Goal: Book appointment/travel/reservation

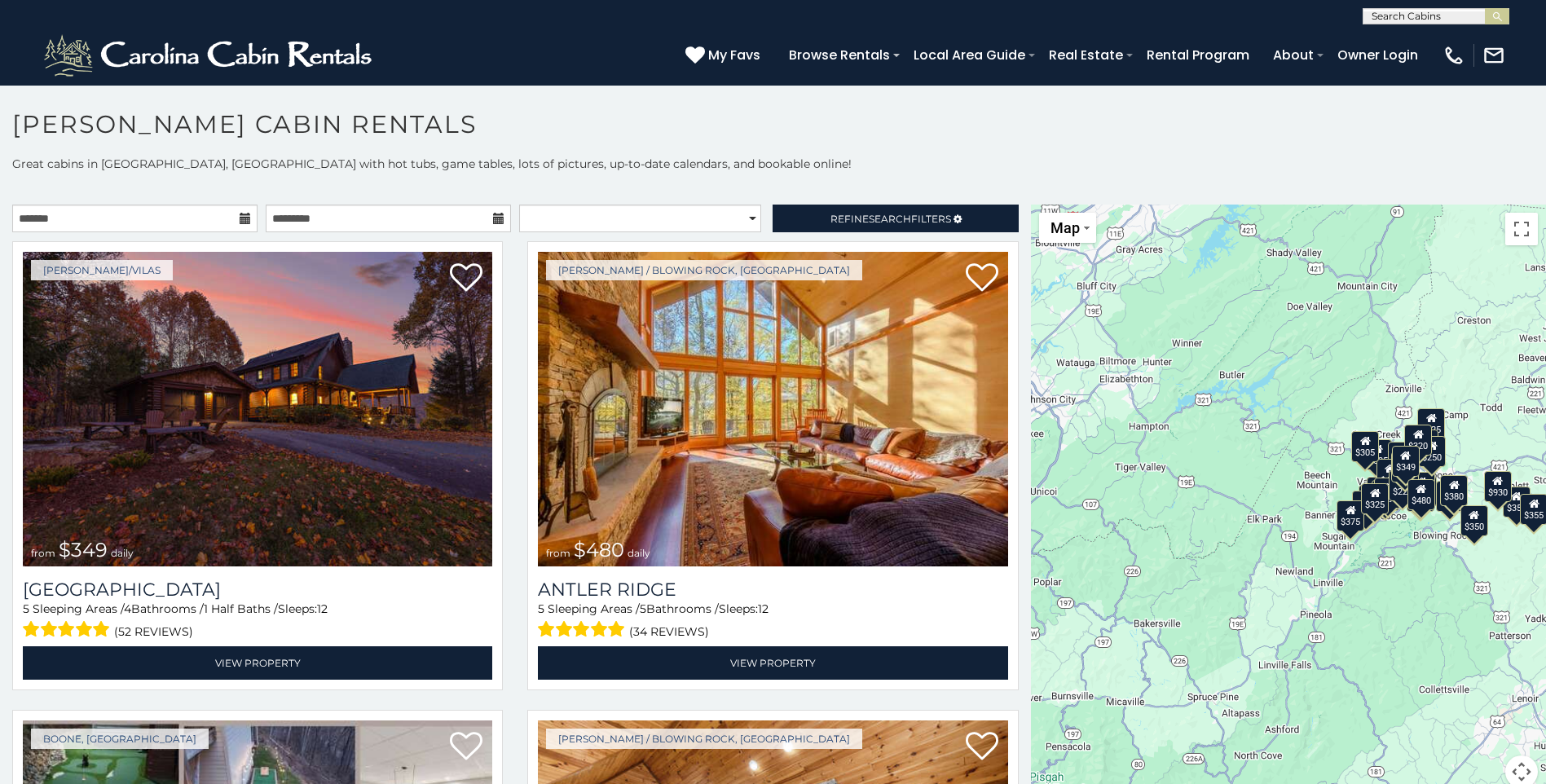
click at [241, 222] on icon at bounding box center [245, 217] width 11 height 11
click at [241, 216] on icon at bounding box center [245, 217] width 11 height 11
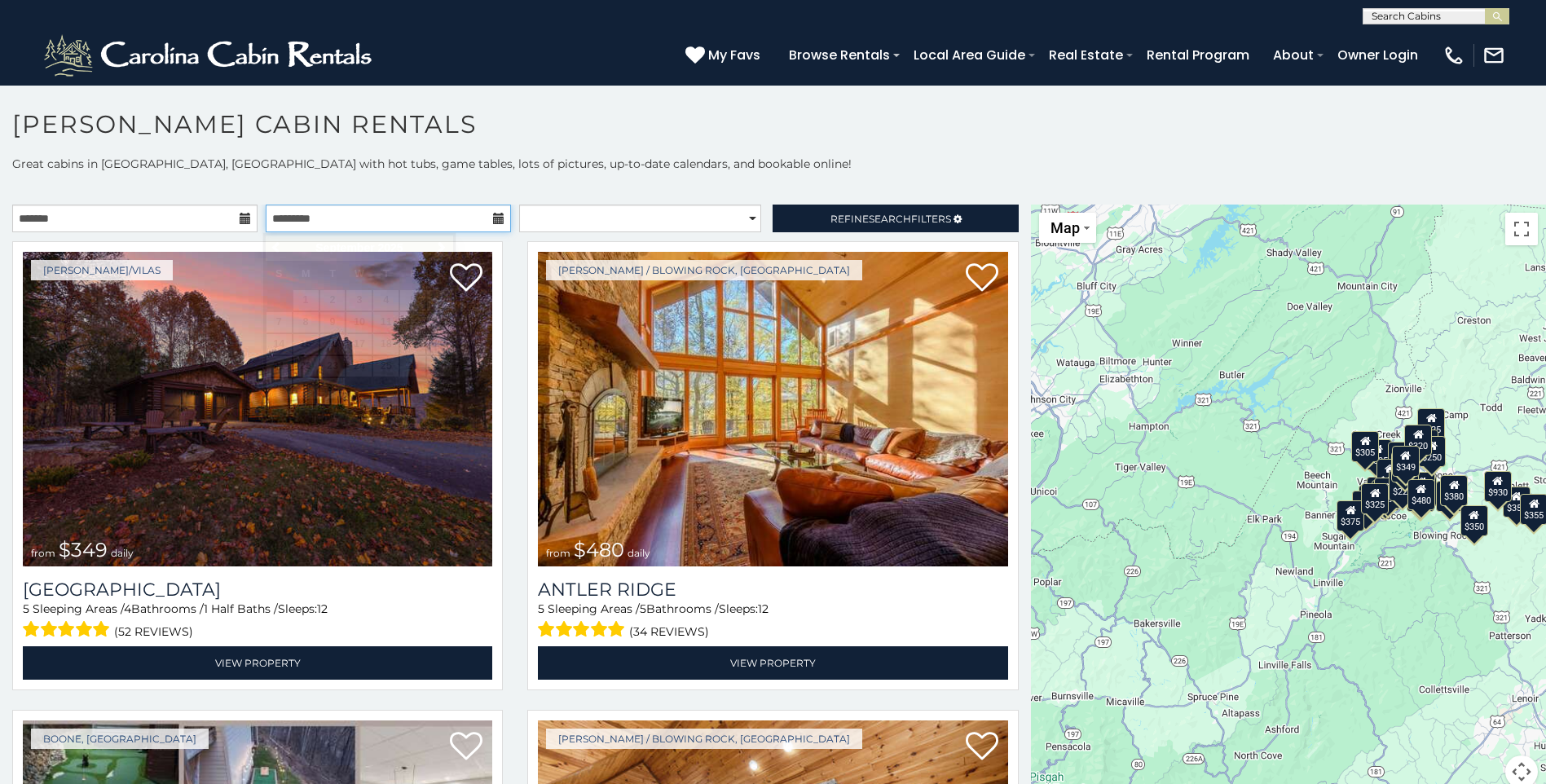
click at [481, 222] on input "text" at bounding box center [388, 218] width 245 height 28
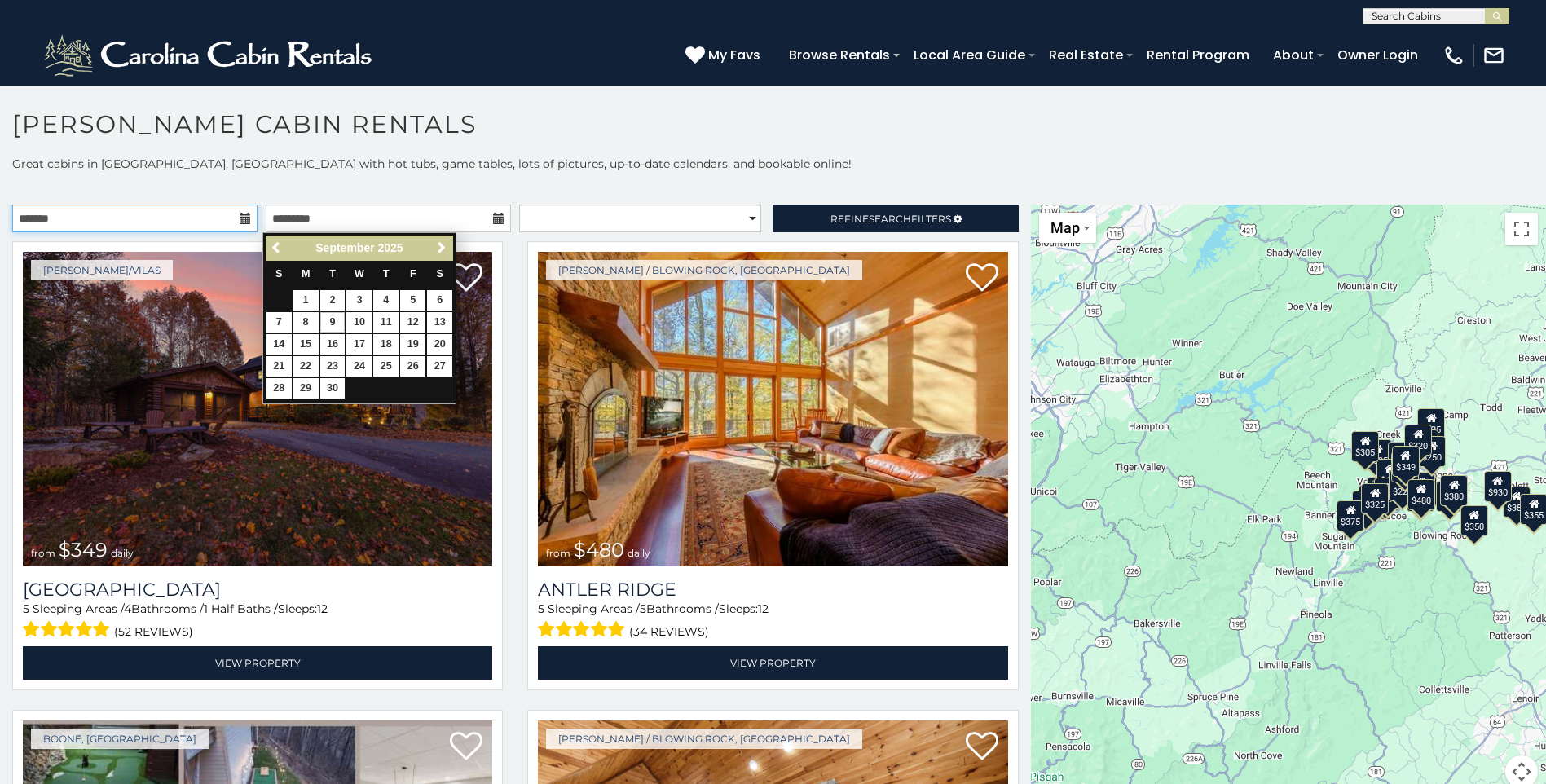
click at [222, 216] on input "text" at bounding box center [134, 218] width 245 height 28
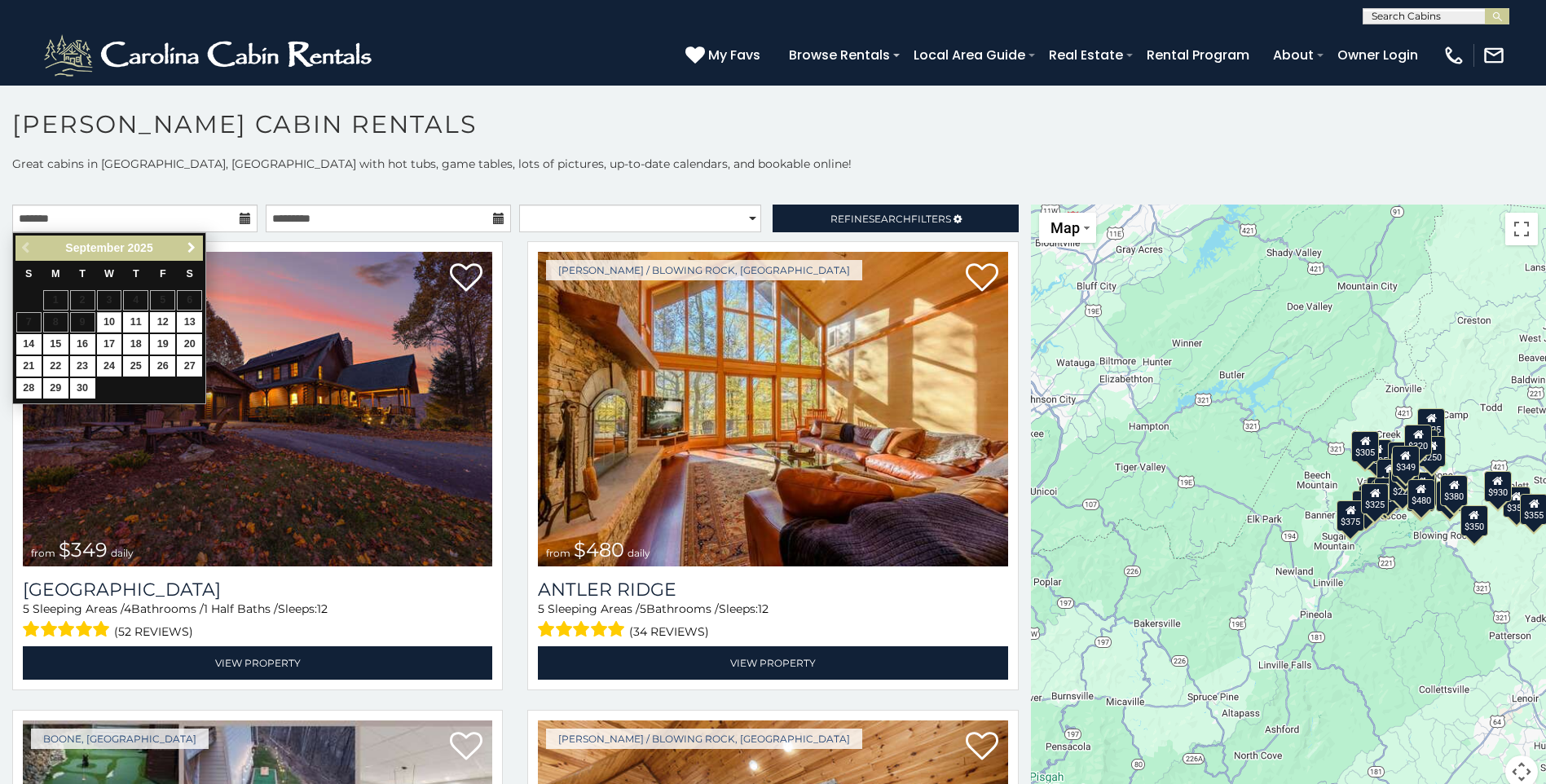
click at [193, 247] on span "Next" at bounding box center [191, 248] width 13 height 13
click at [58, 379] on link "27" at bounding box center [55, 389] width 25 height 21
type input "**********"
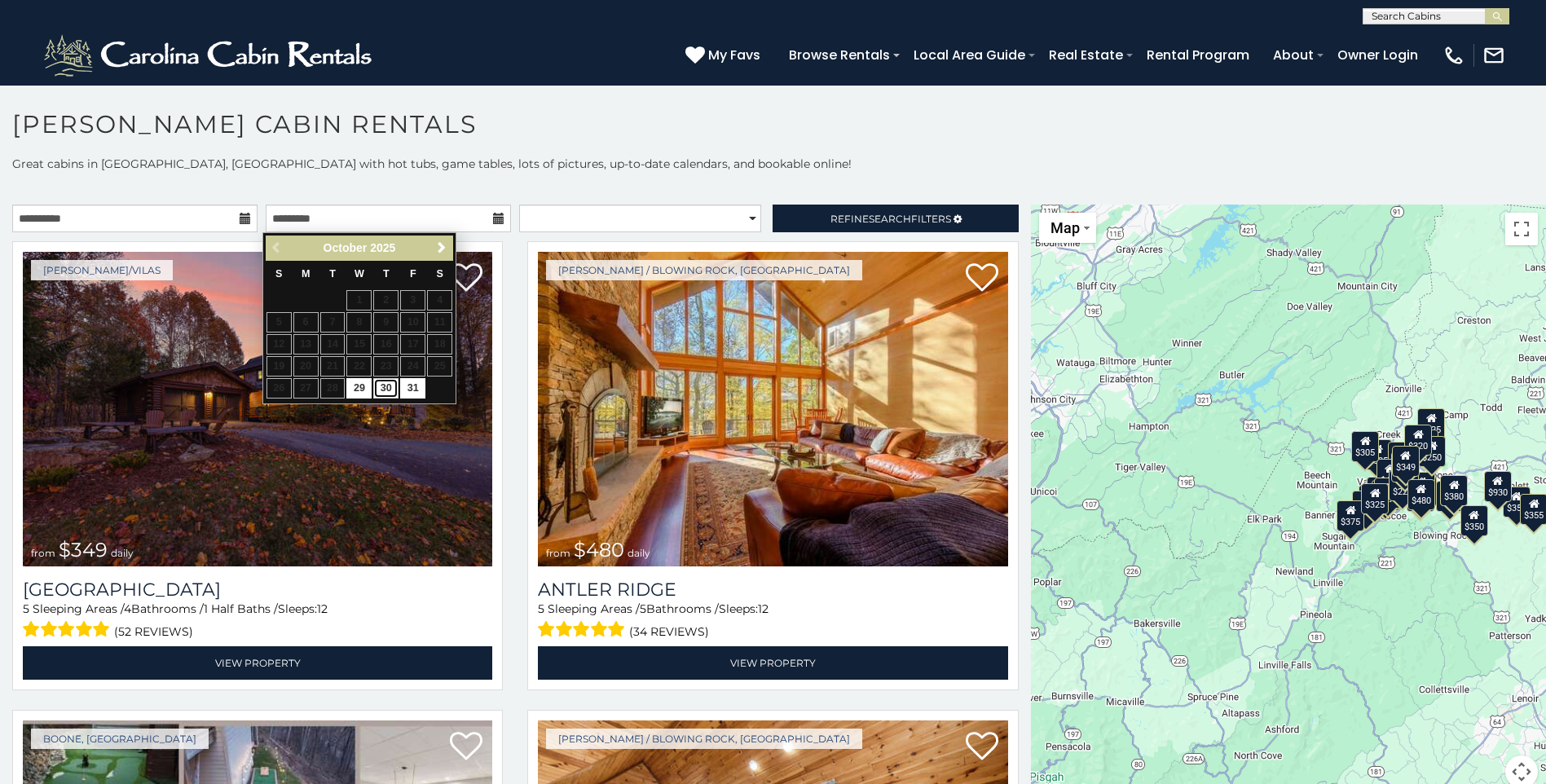
click at [389, 383] on link "30" at bounding box center [385, 389] width 25 height 21
type input "**********"
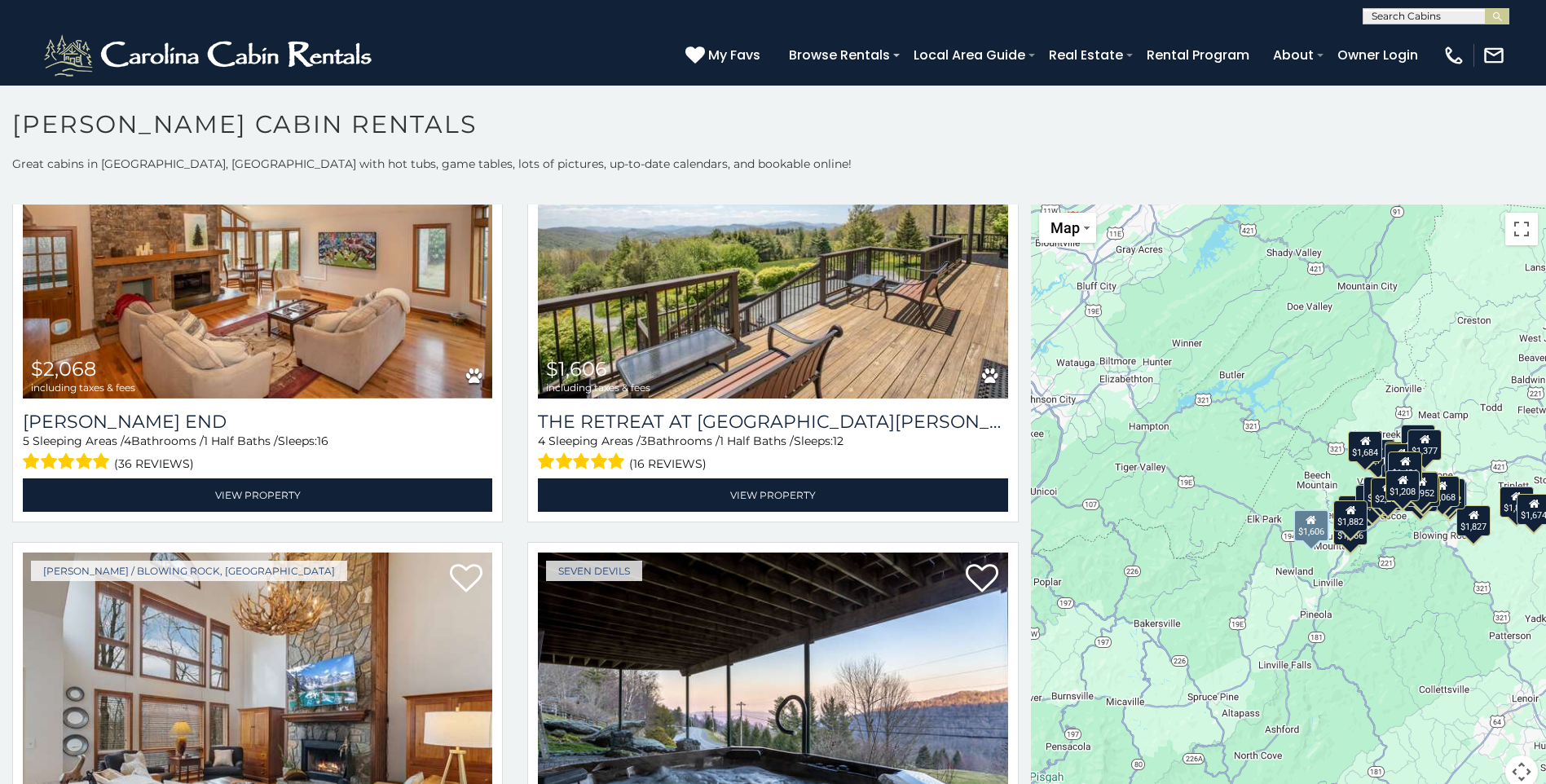
scroll to position [6030, 0]
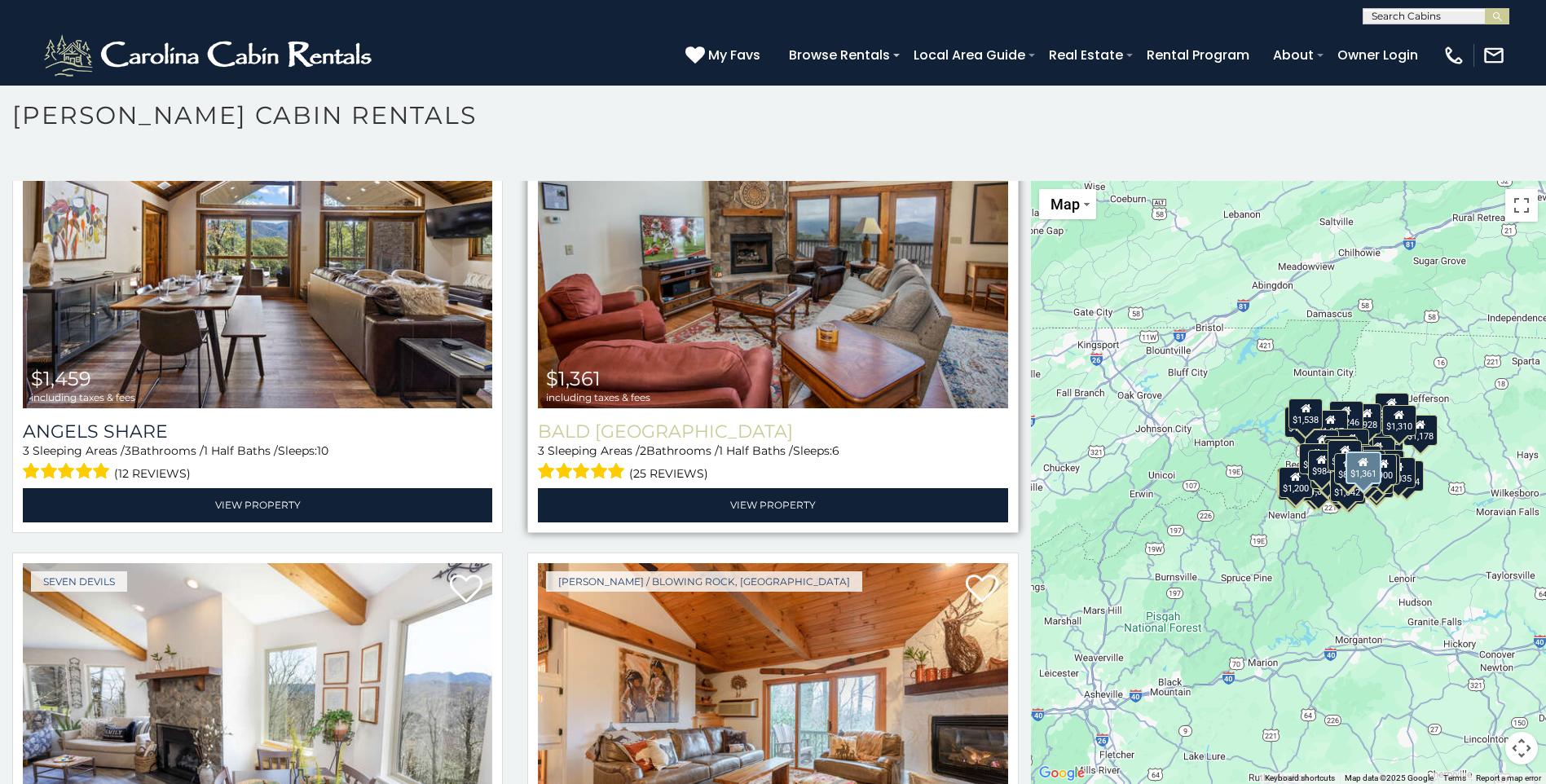
scroll to position [23662, 0]
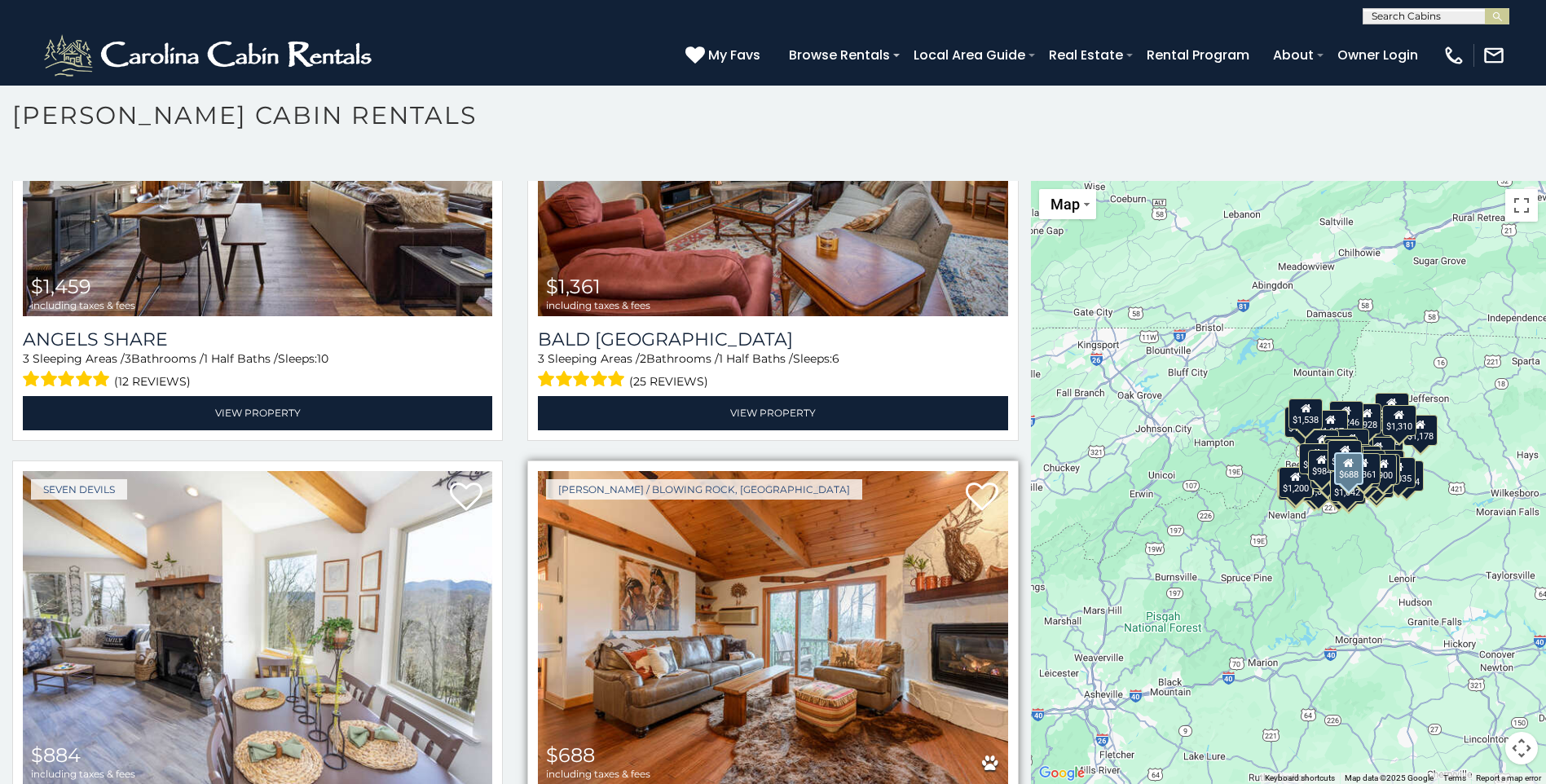
click at [775, 511] on img at bounding box center [773, 628] width 469 height 315
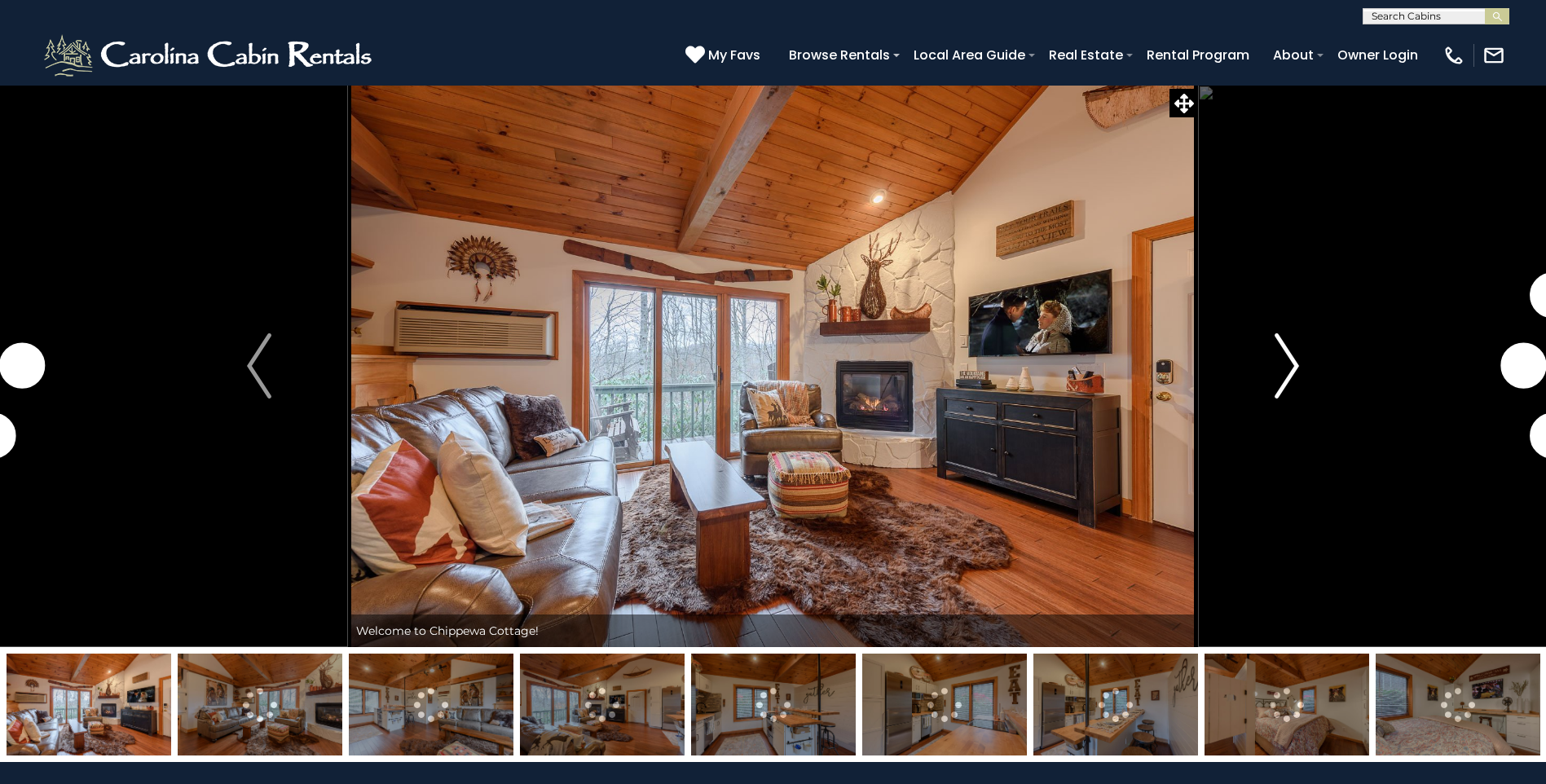
click at [1285, 375] on img "Next" at bounding box center [1286, 366] width 24 height 65
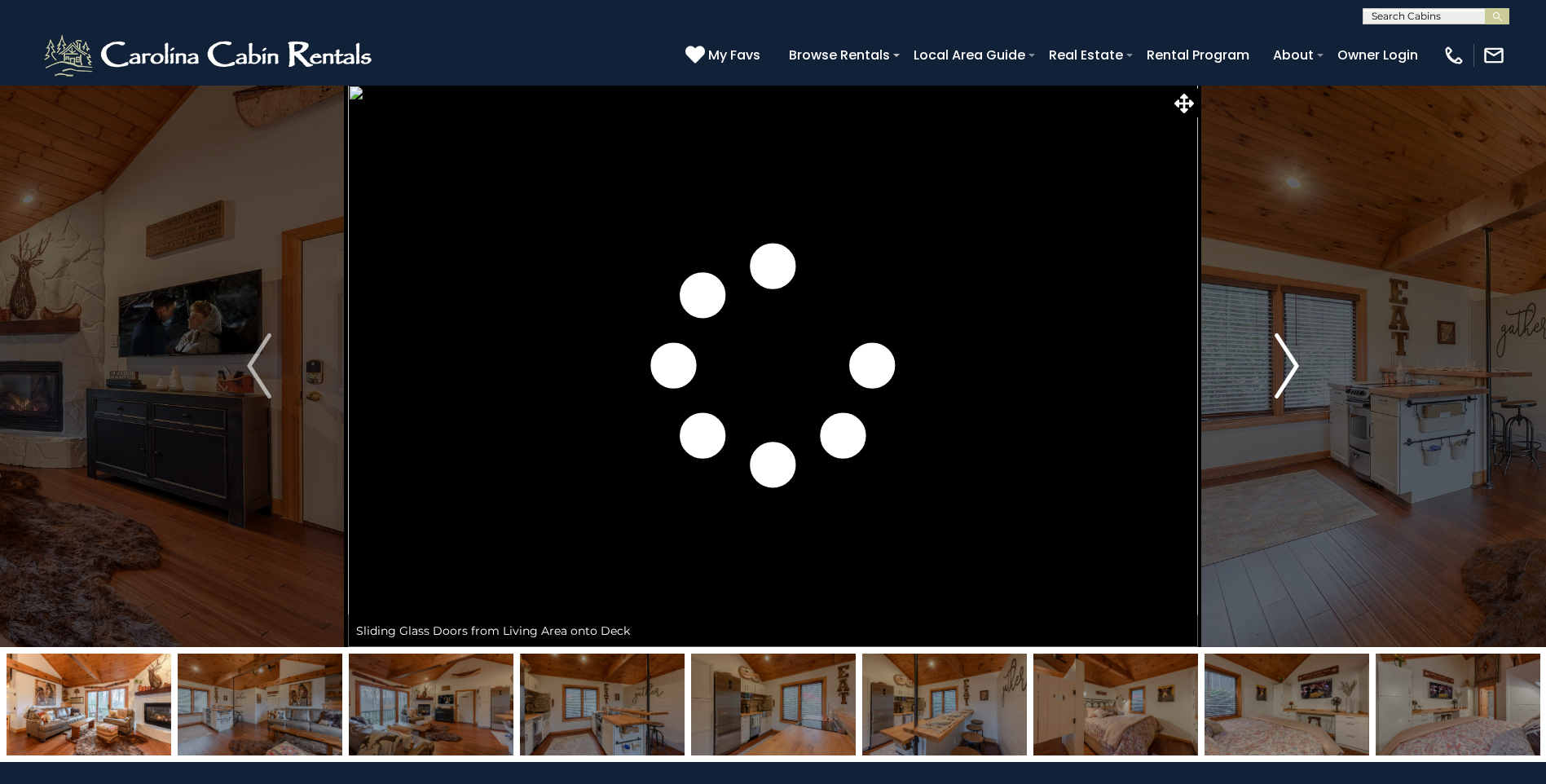
click at [1285, 375] on img "Next" at bounding box center [1286, 366] width 24 height 65
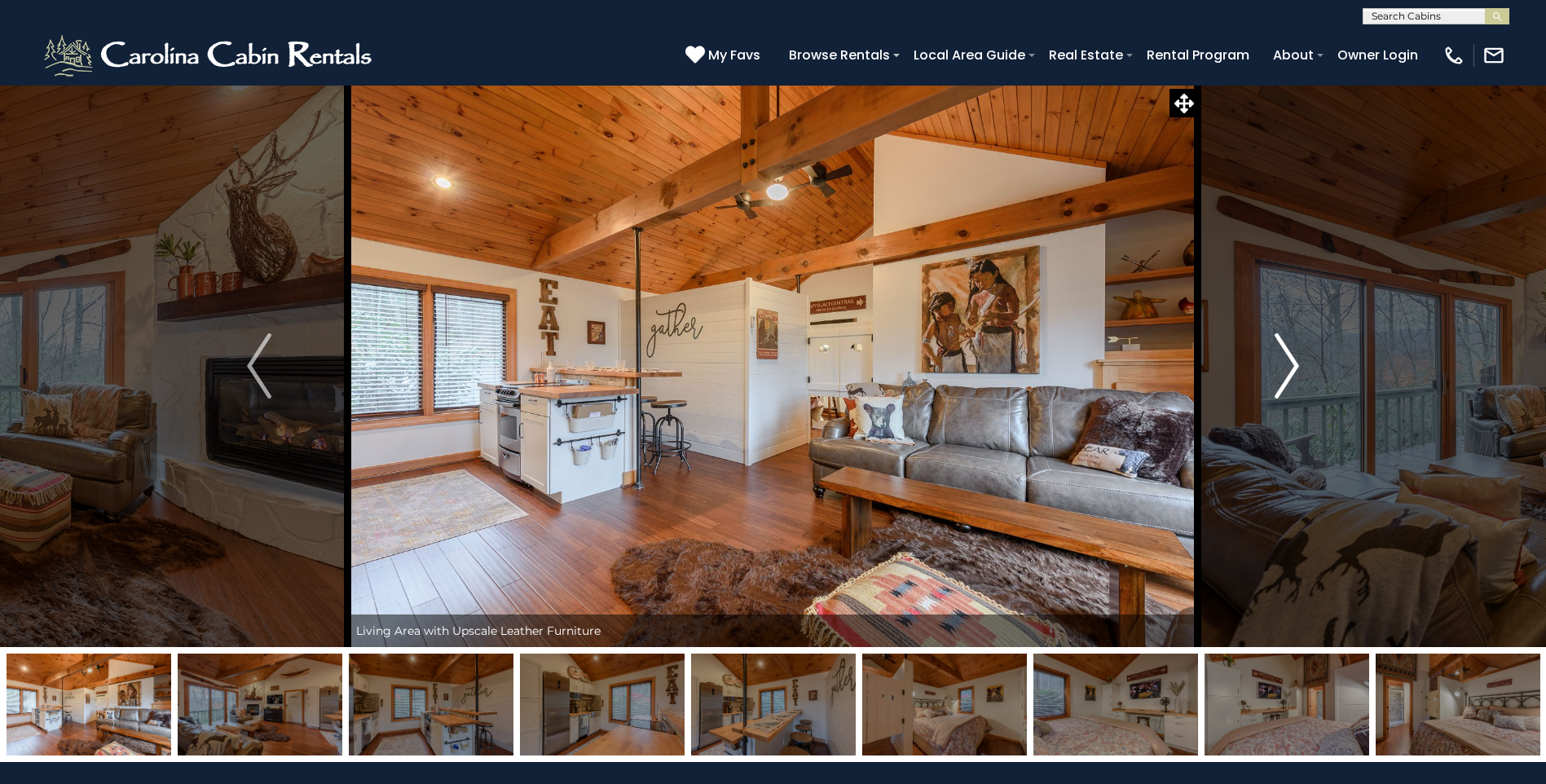
click at [1285, 375] on img "Next" at bounding box center [1286, 366] width 24 height 65
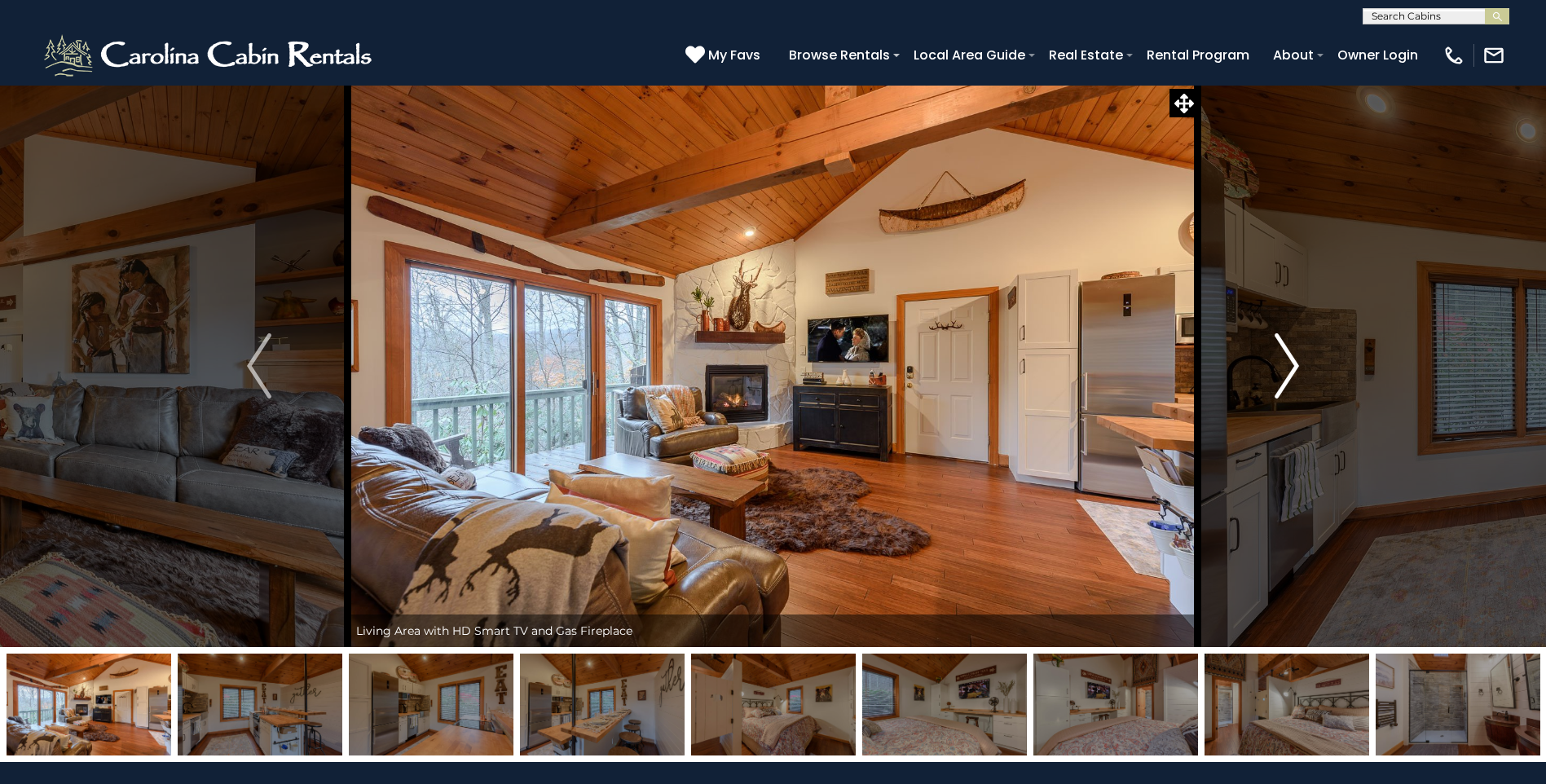
click at [1285, 375] on img "Next" at bounding box center [1286, 366] width 24 height 65
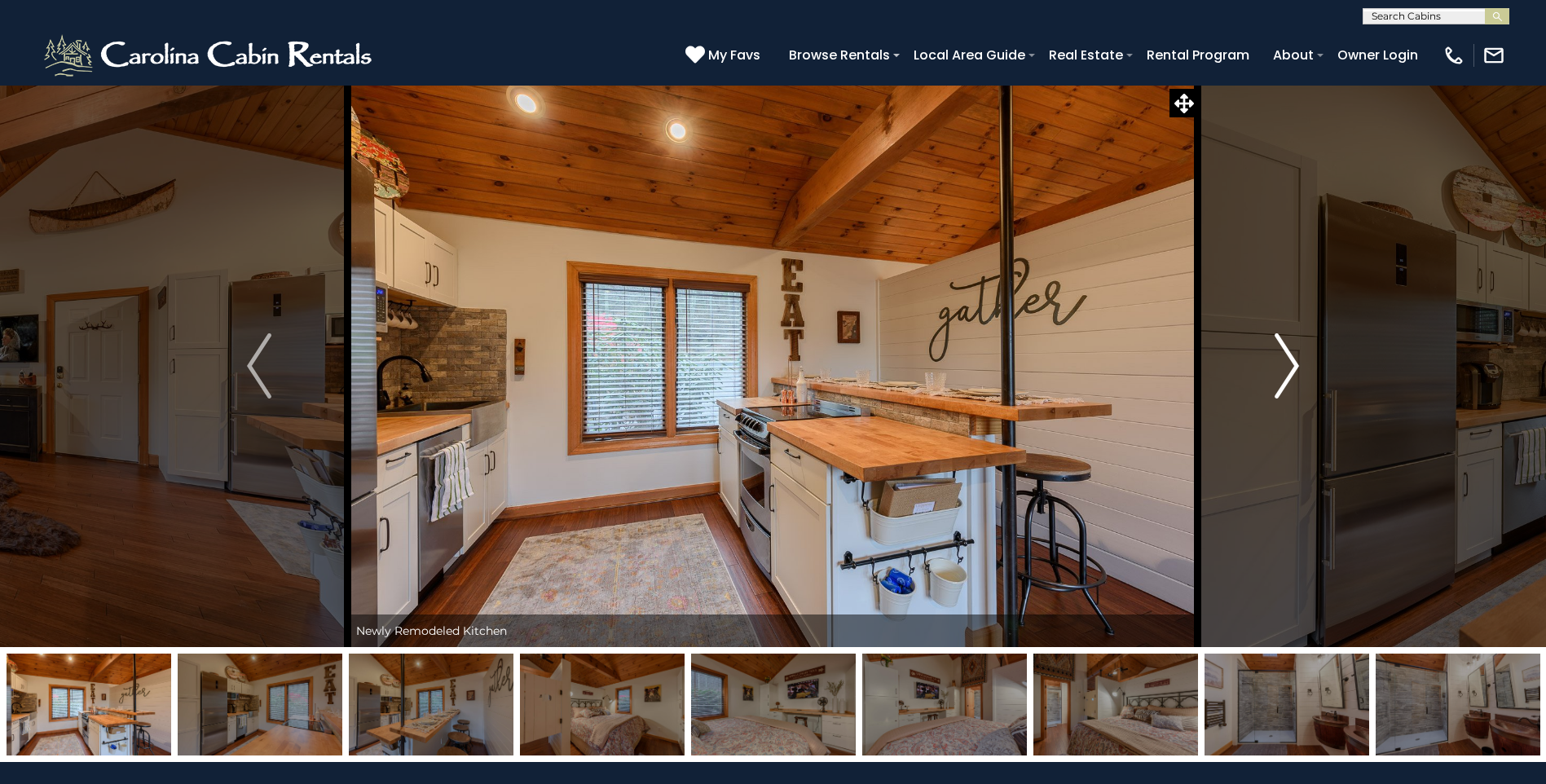
click at [1285, 375] on img "Next" at bounding box center [1286, 366] width 24 height 65
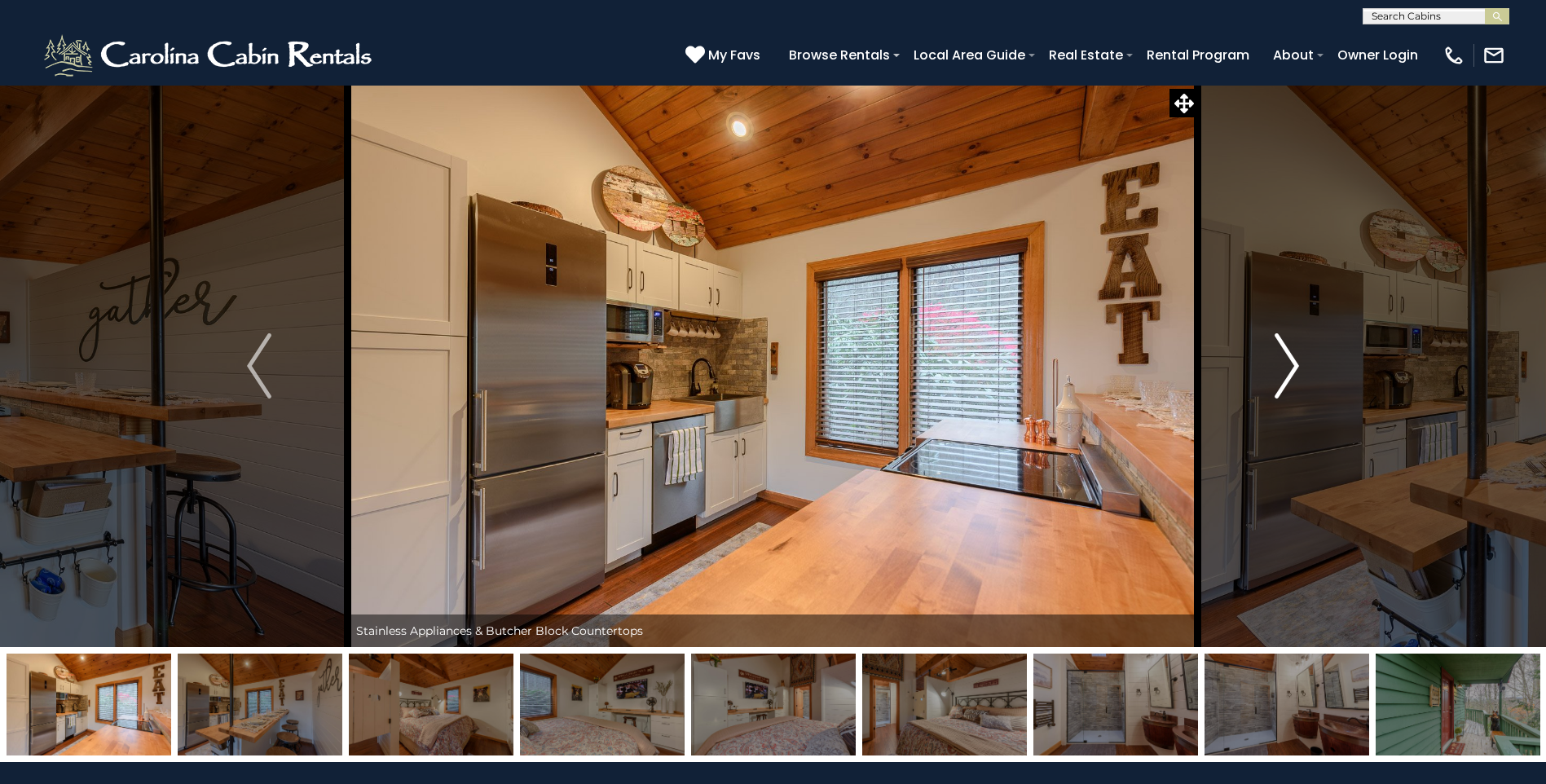
click at [1285, 375] on img "Next" at bounding box center [1286, 366] width 24 height 65
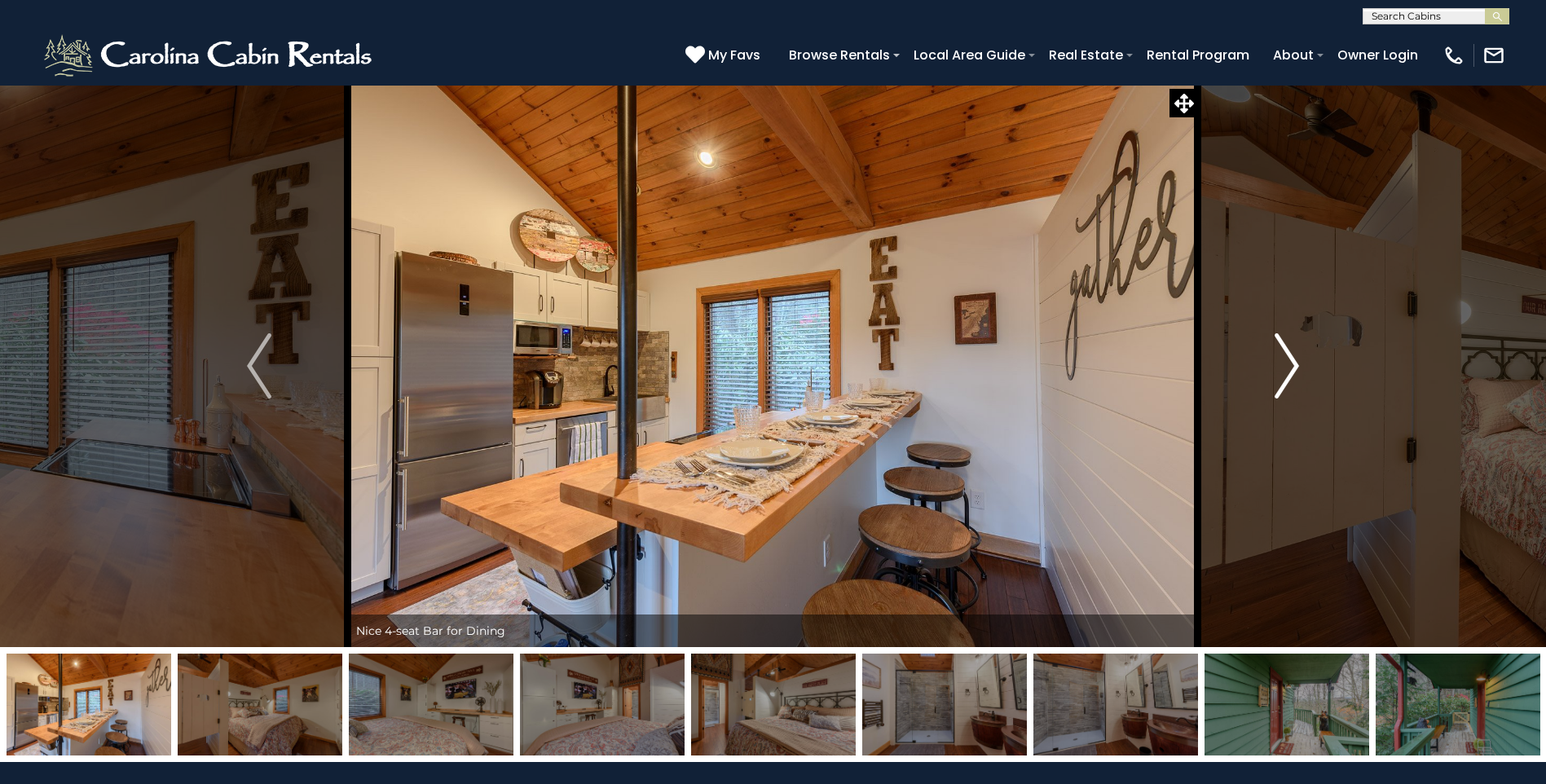
click at [1285, 375] on img "Next" at bounding box center [1286, 366] width 24 height 65
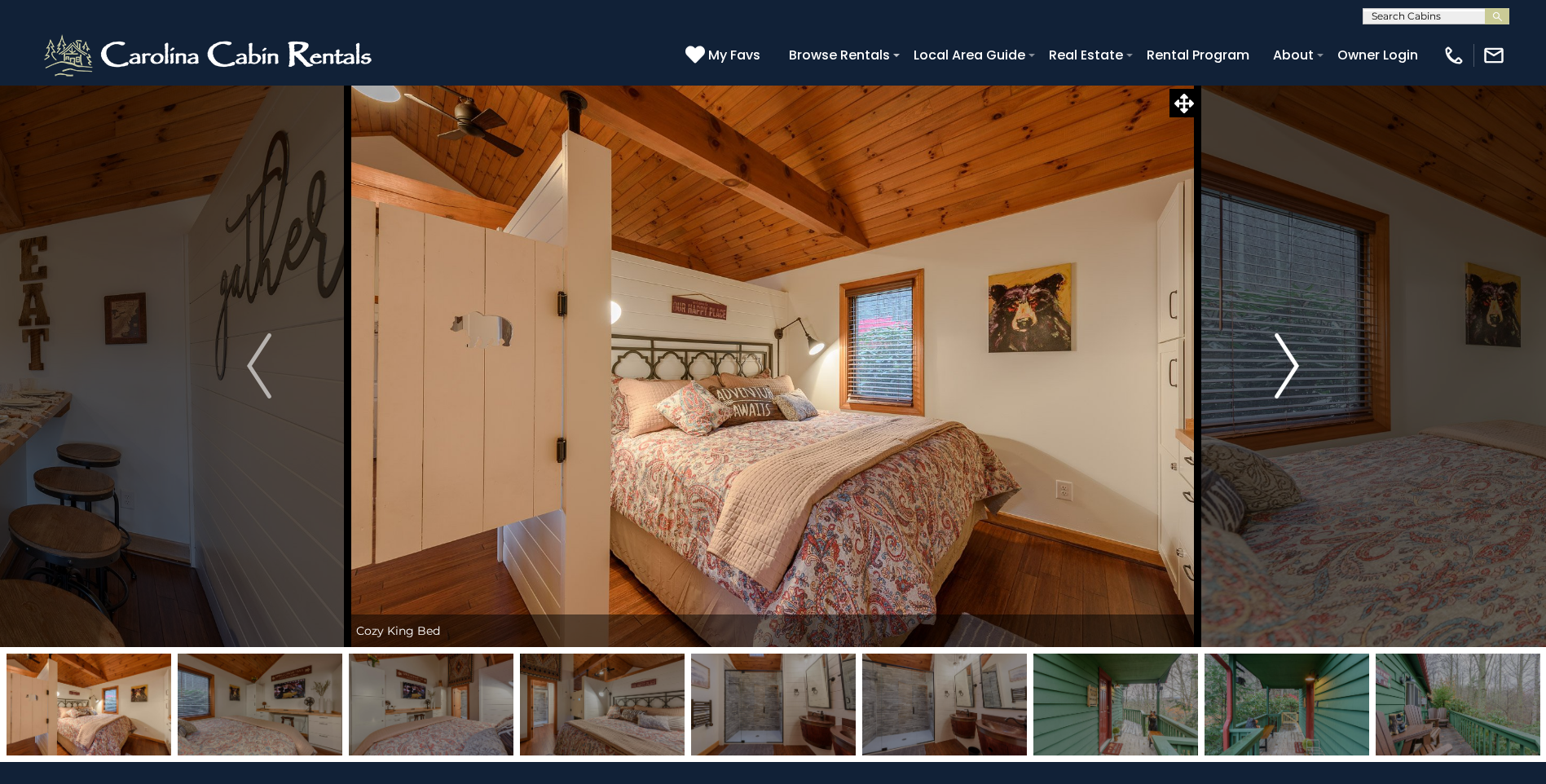
click at [1285, 375] on img "Next" at bounding box center [1286, 366] width 24 height 65
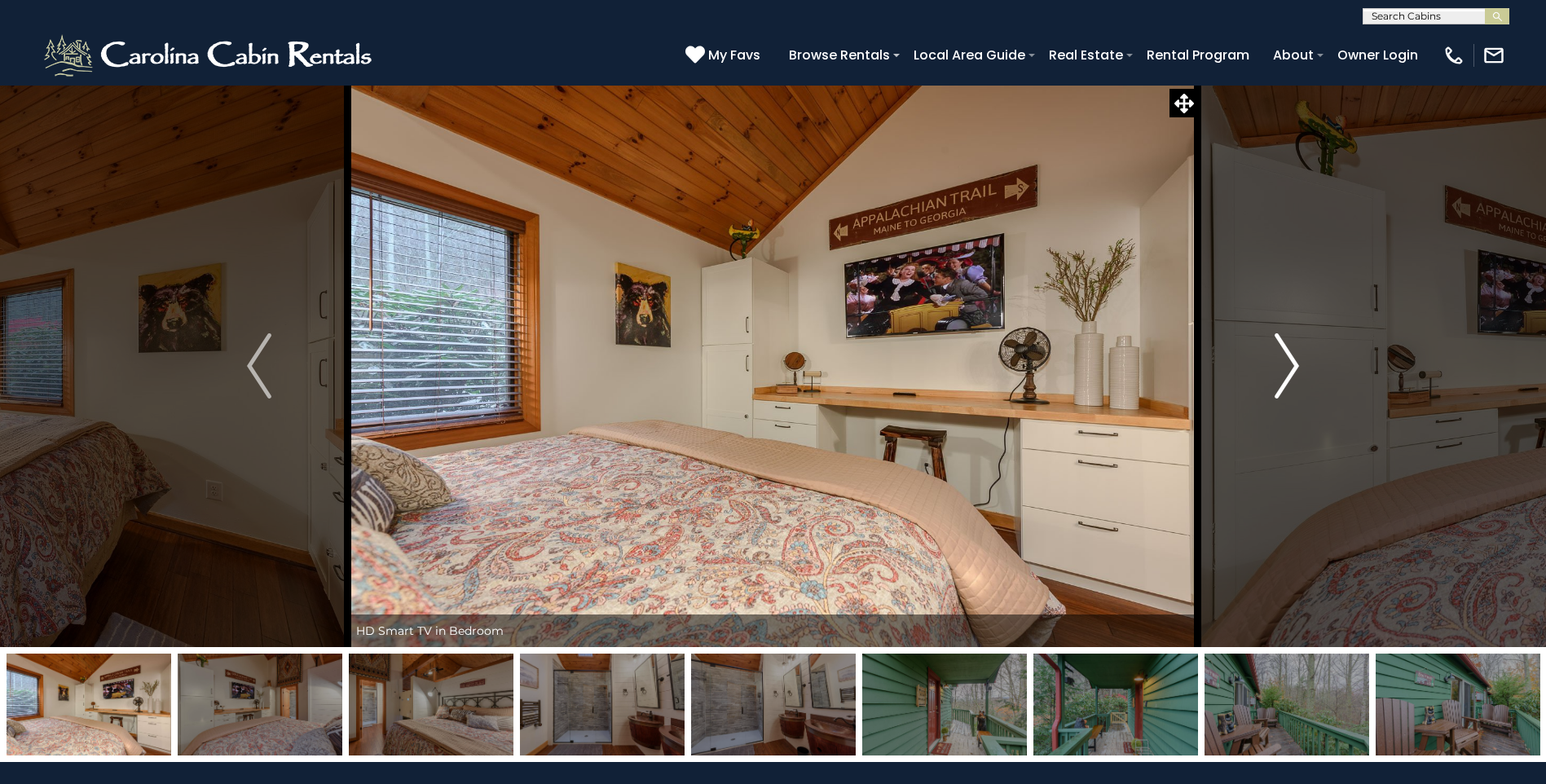
click at [1285, 375] on img "Next" at bounding box center [1286, 366] width 24 height 65
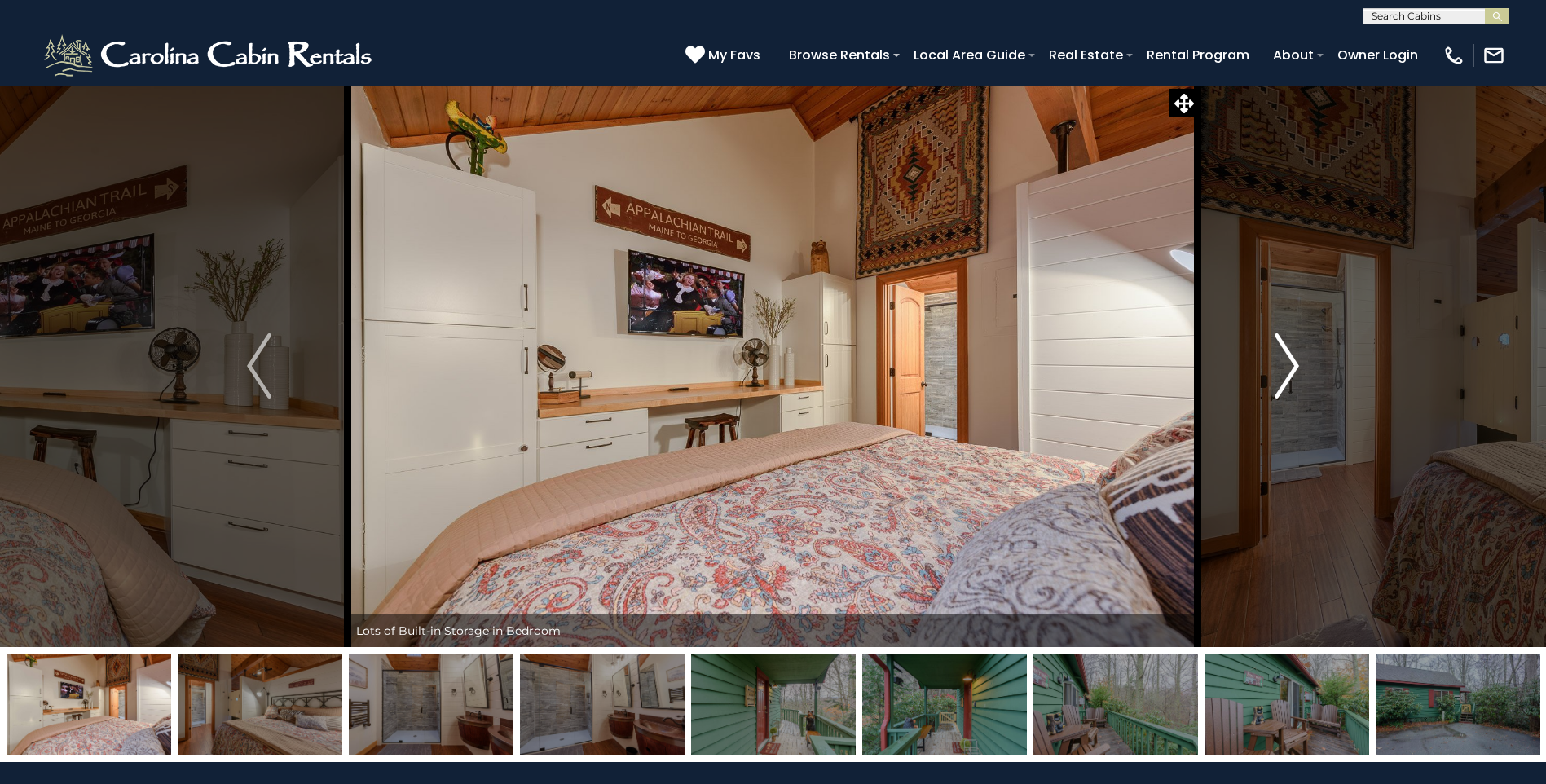
click at [1285, 375] on img "Next" at bounding box center [1286, 366] width 24 height 65
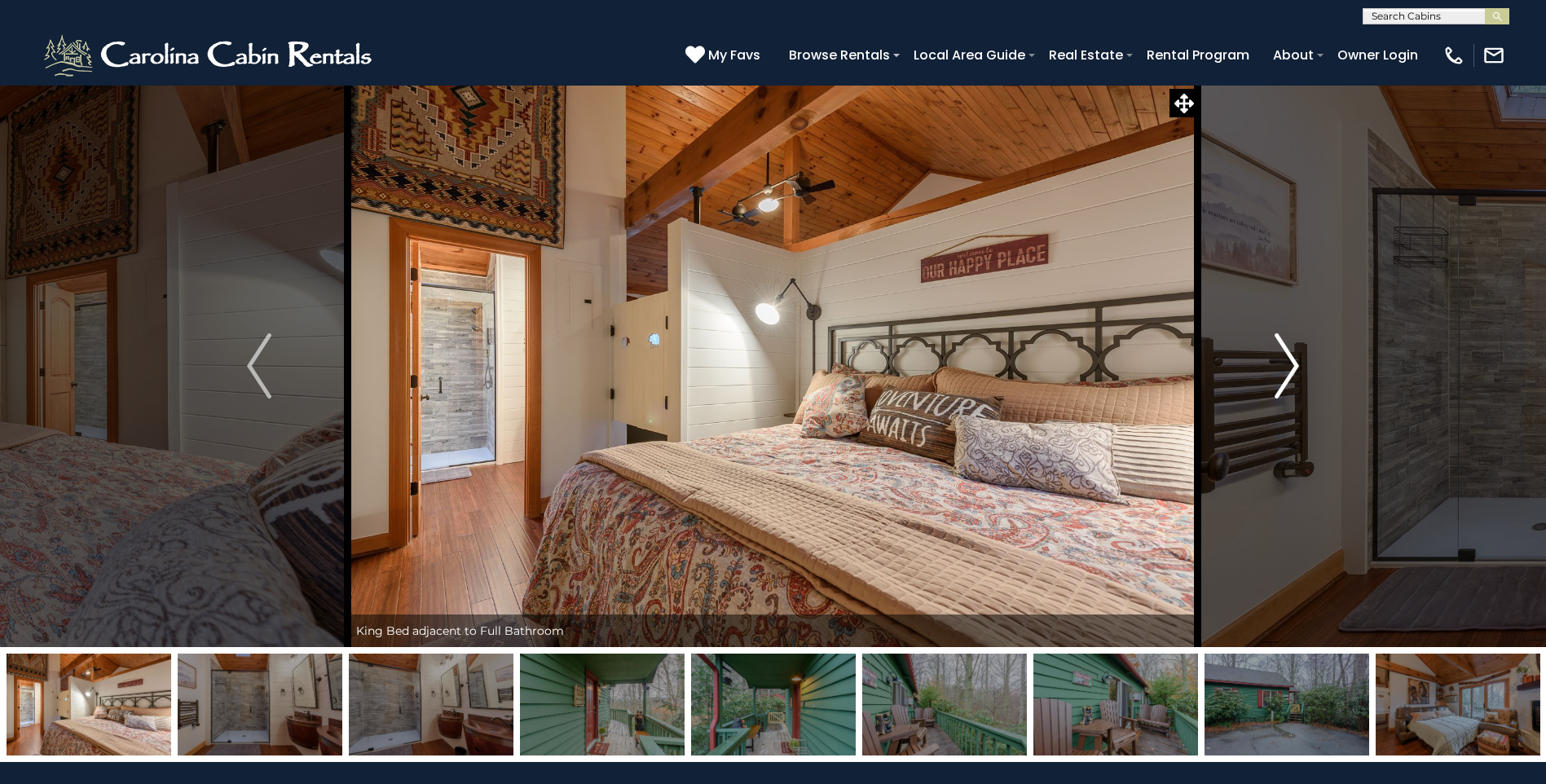
click at [1285, 375] on img "Next" at bounding box center [1286, 366] width 24 height 65
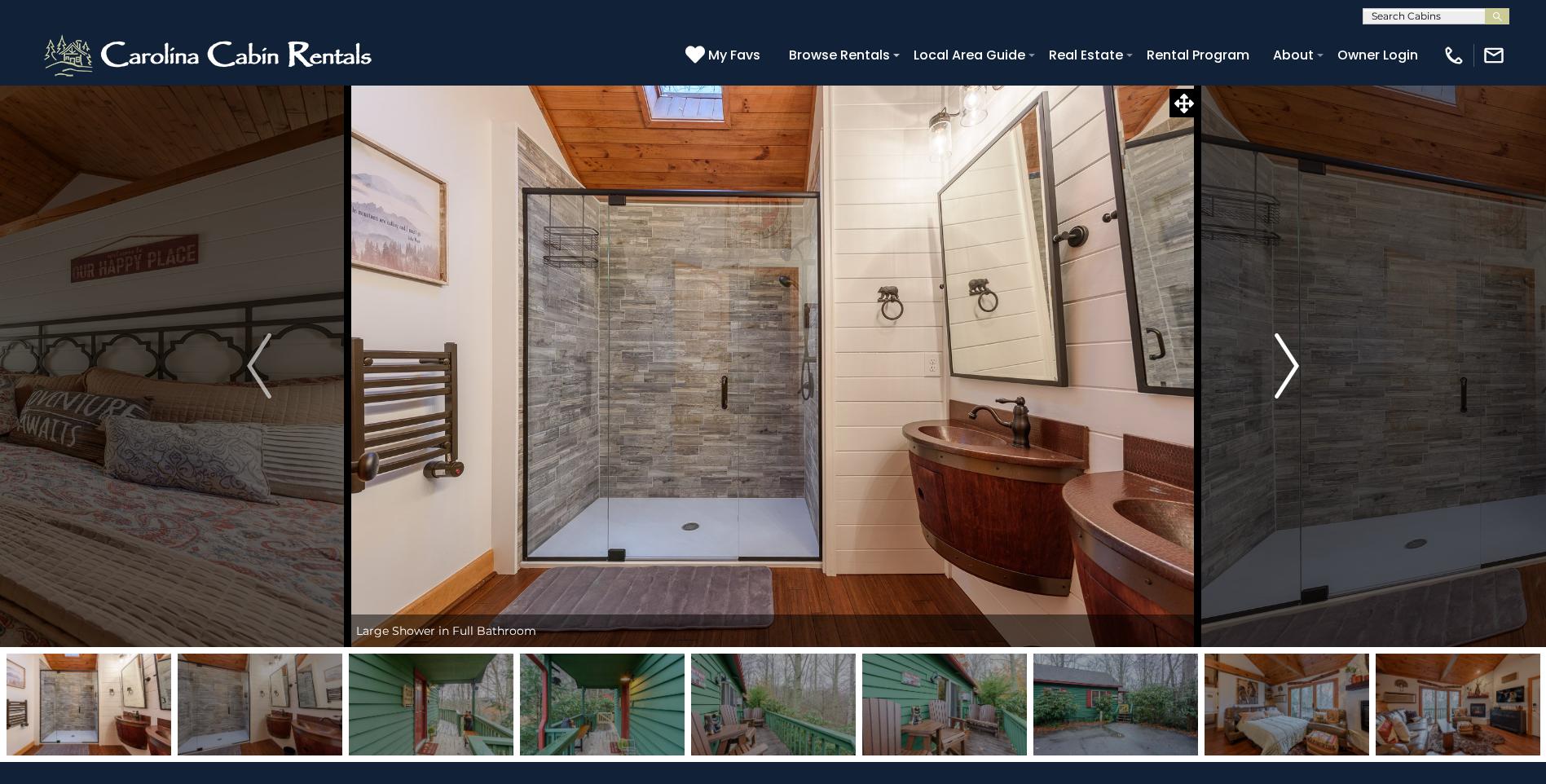
click at [1285, 375] on img "Next" at bounding box center [1286, 366] width 24 height 65
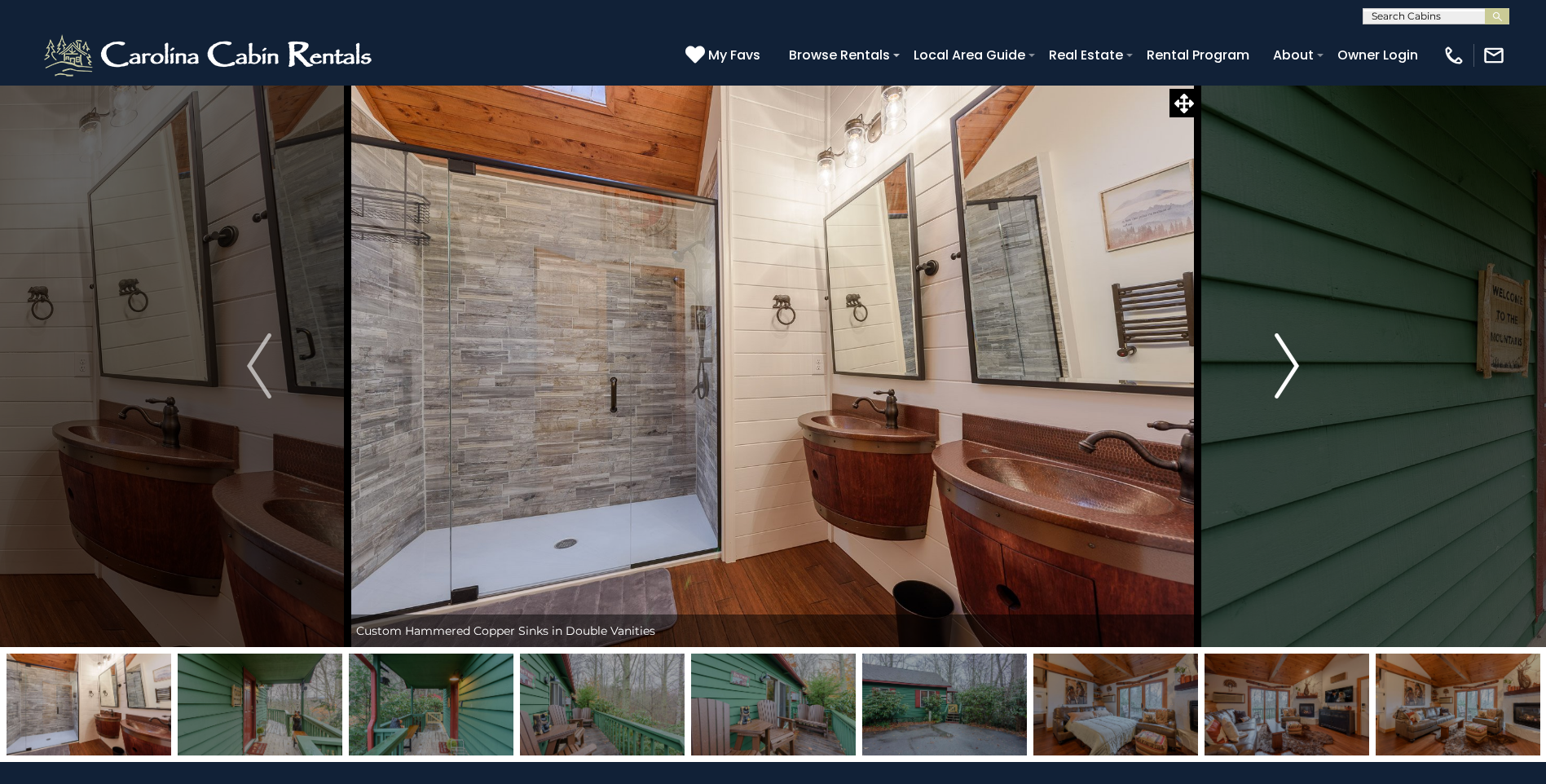
click at [1285, 375] on img "Next" at bounding box center [1286, 366] width 24 height 65
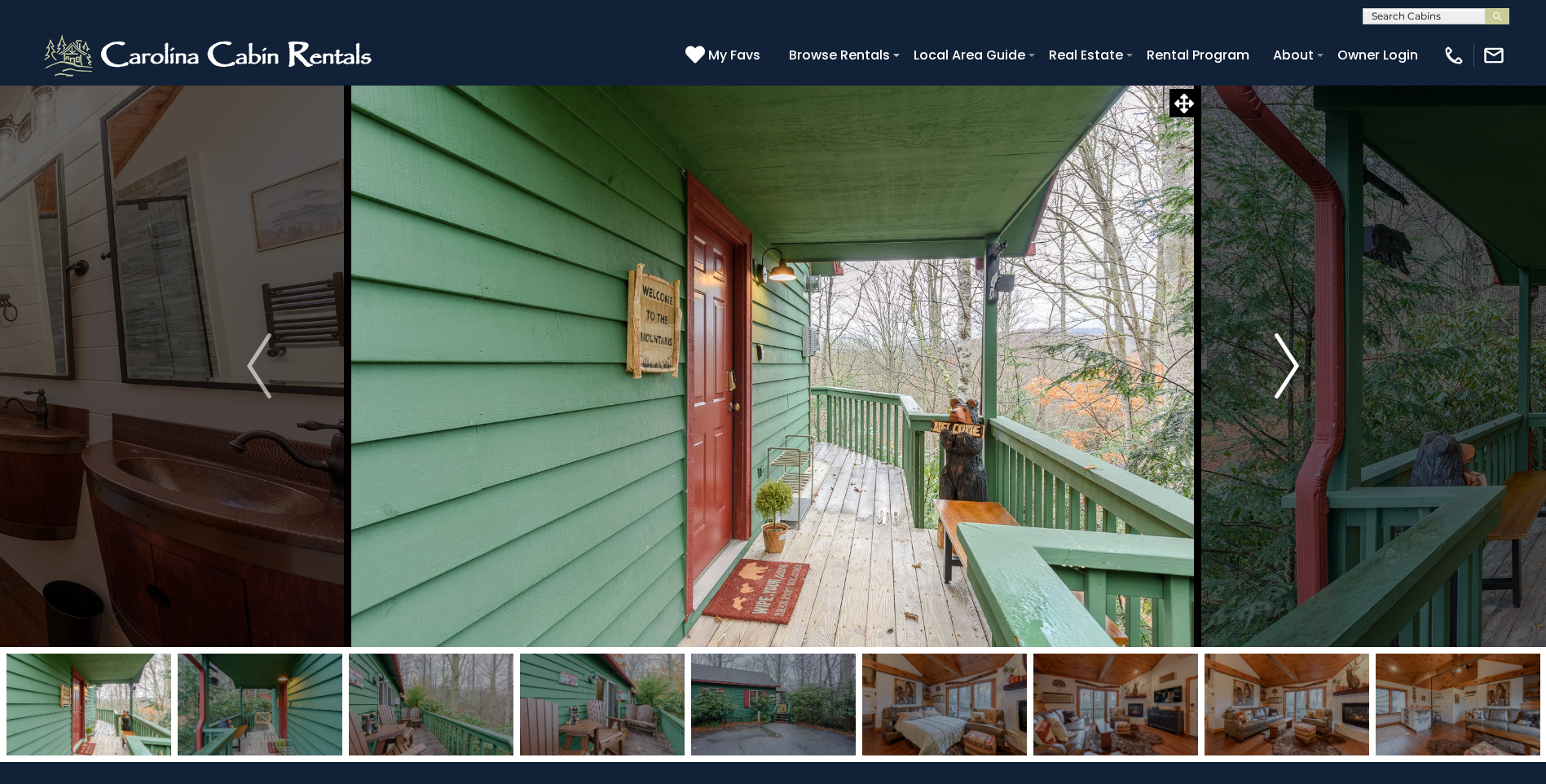
click at [1285, 375] on img "Next" at bounding box center [1286, 366] width 24 height 65
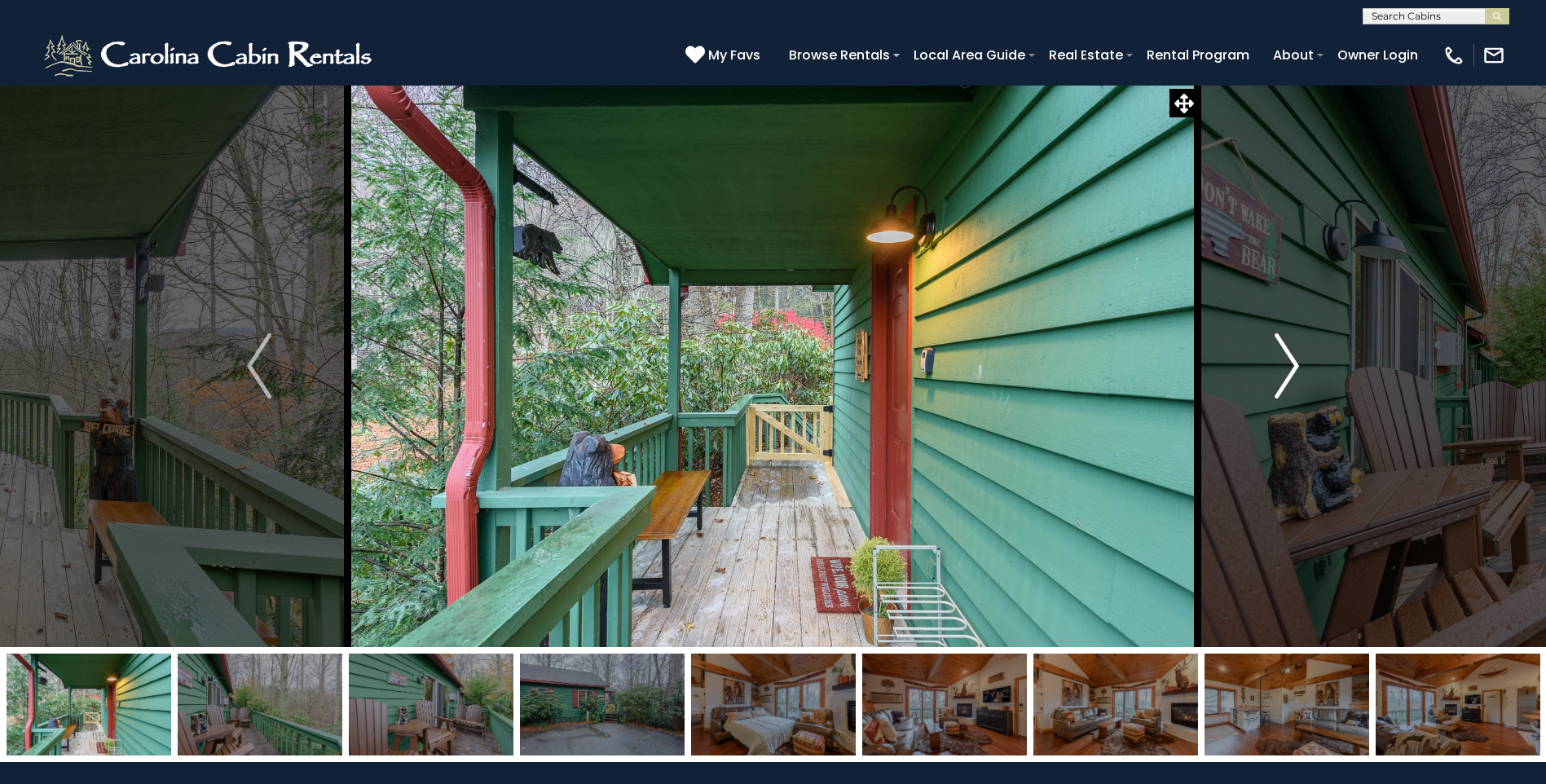
click at [1285, 375] on img "Next" at bounding box center [1286, 366] width 24 height 65
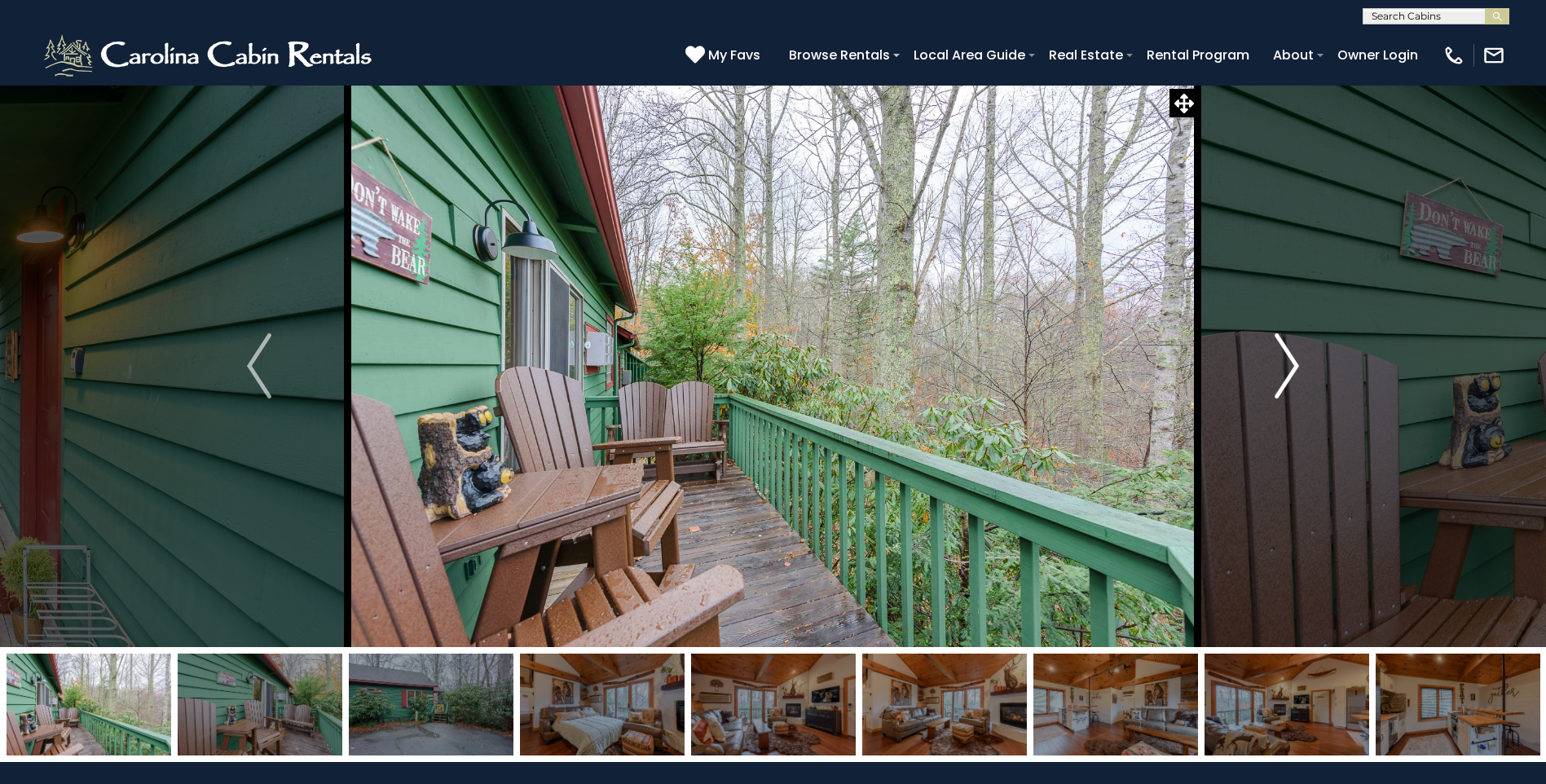
click at [1285, 375] on img "Next" at bounding box center [1286, 366] width 24 height 65
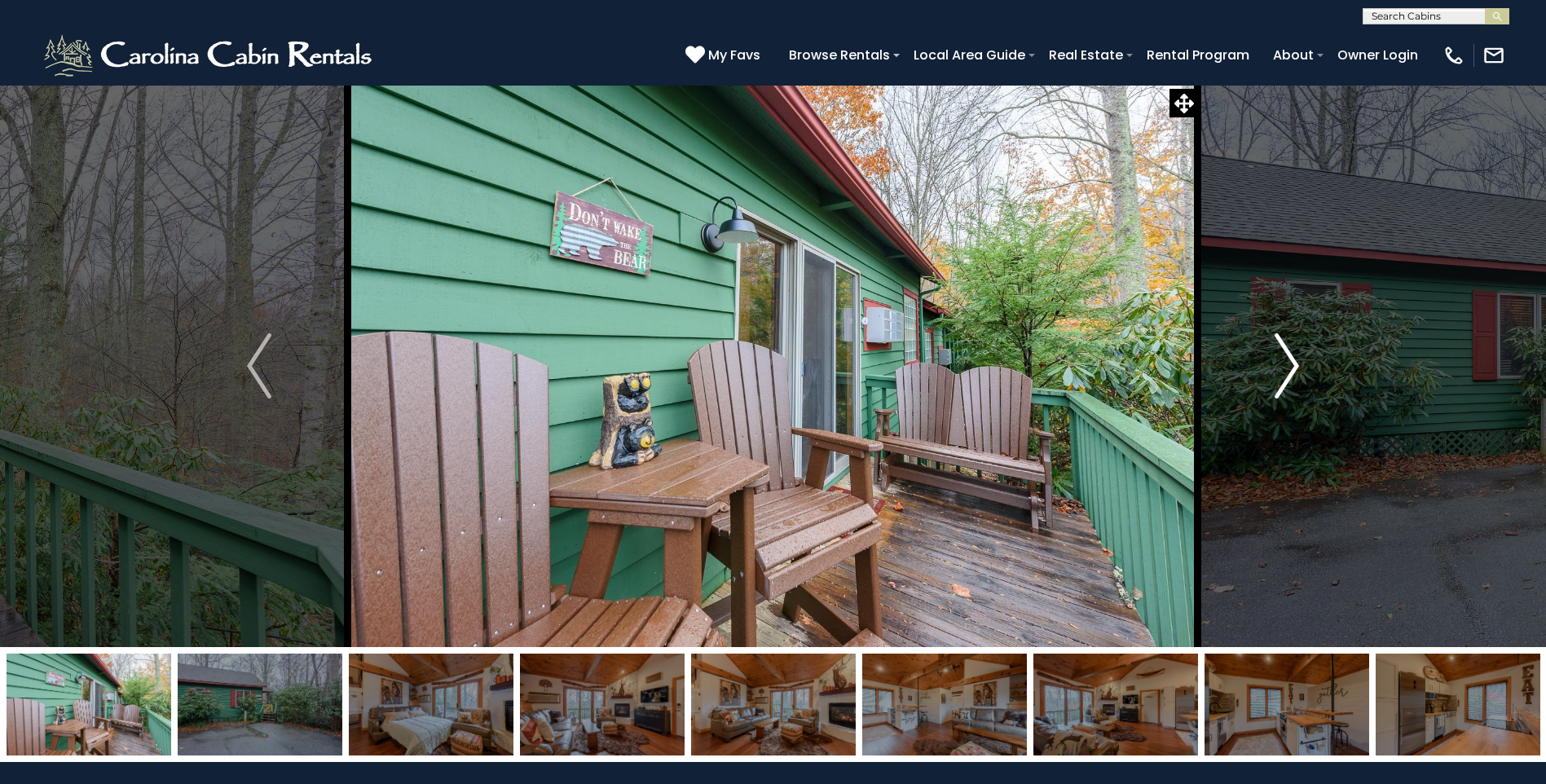
click at [1285, 375] on img "Next" at bounding box center [1286, 366] width 24 height 65
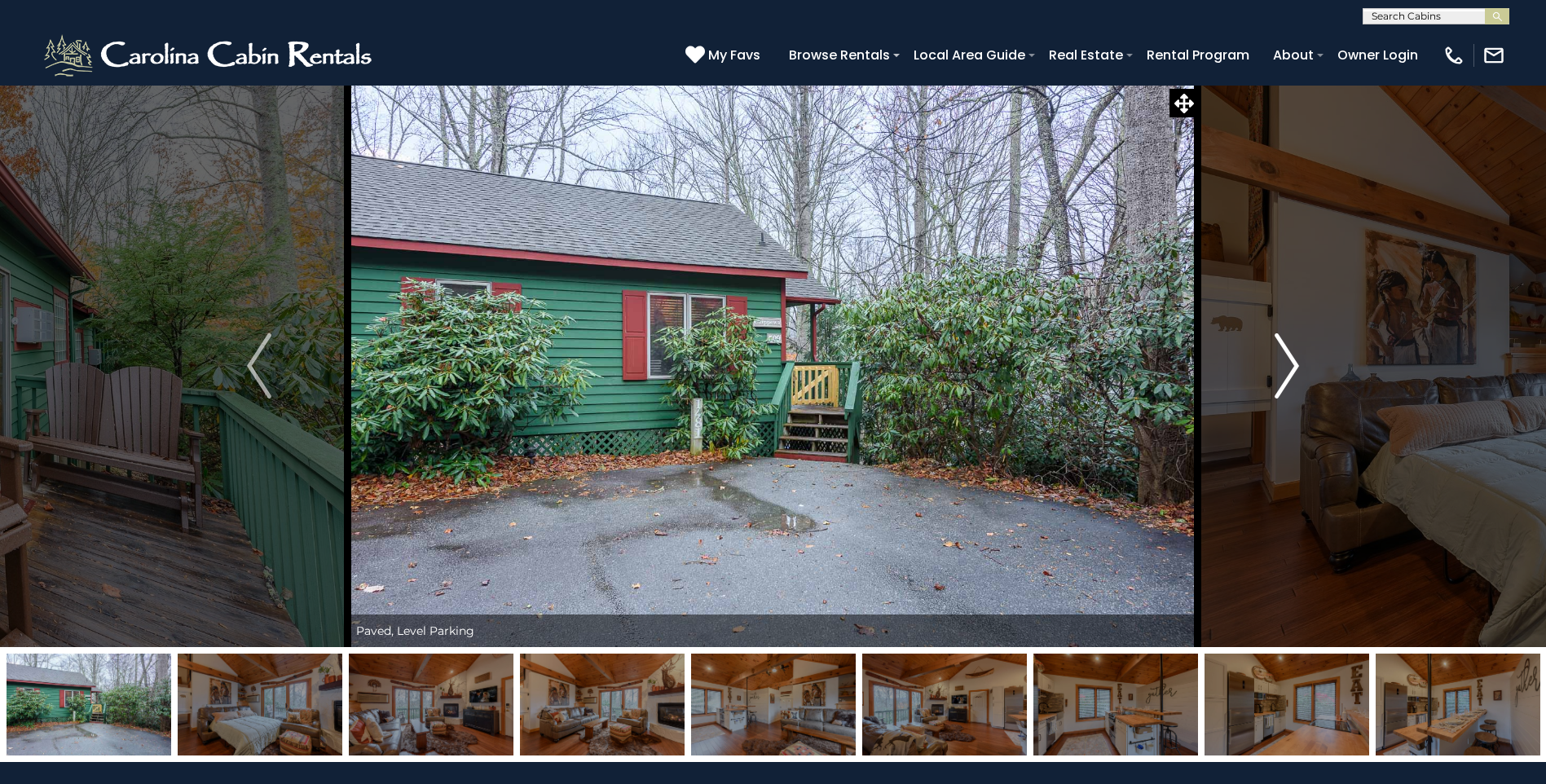
click at [1285, 375] on img "Next" at bounding box center [1286, 366] width 24 height 65
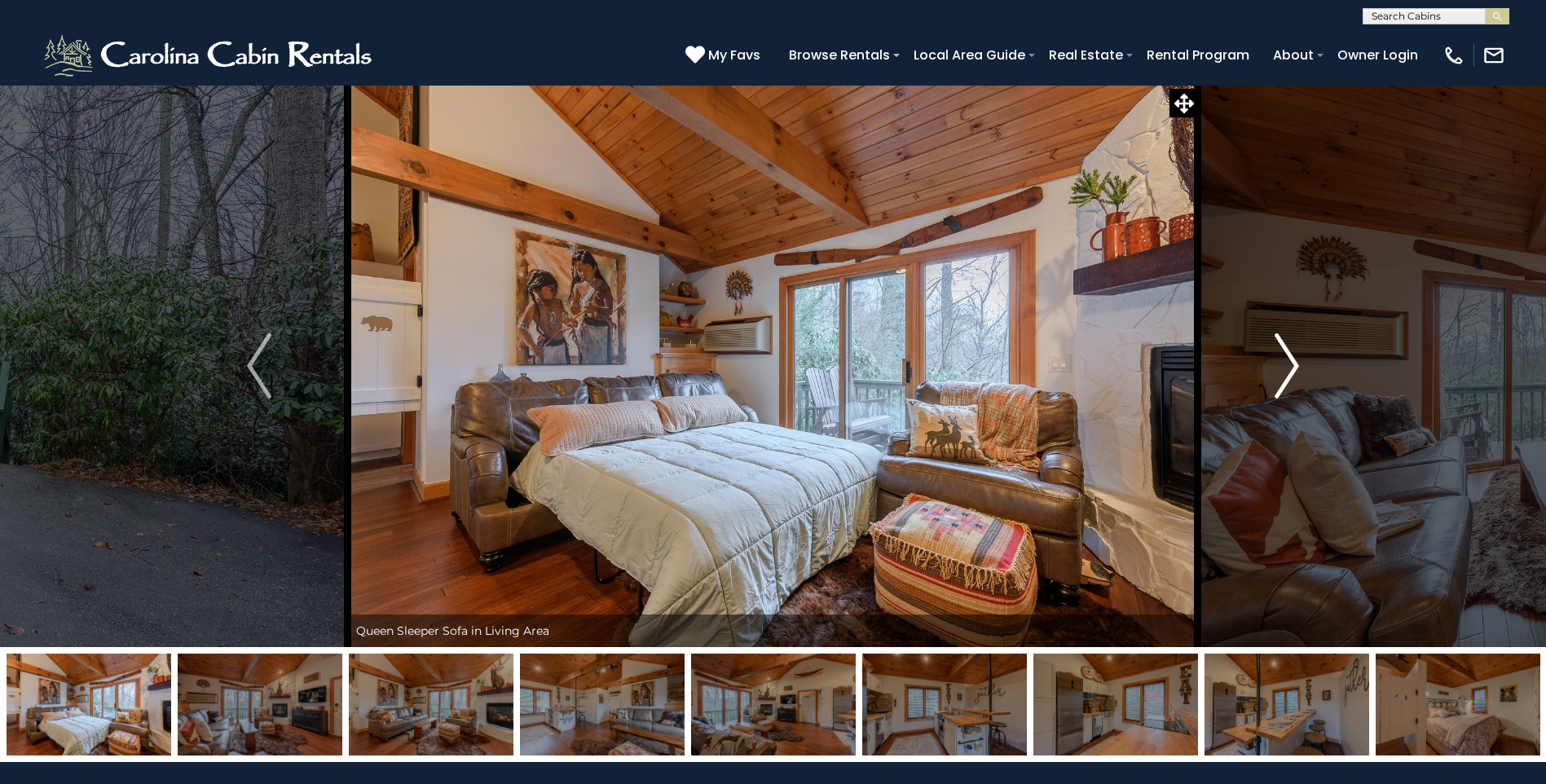
click at [1285, 375] on img "Next" at bounding box center [1286, 366] width 24 height 65
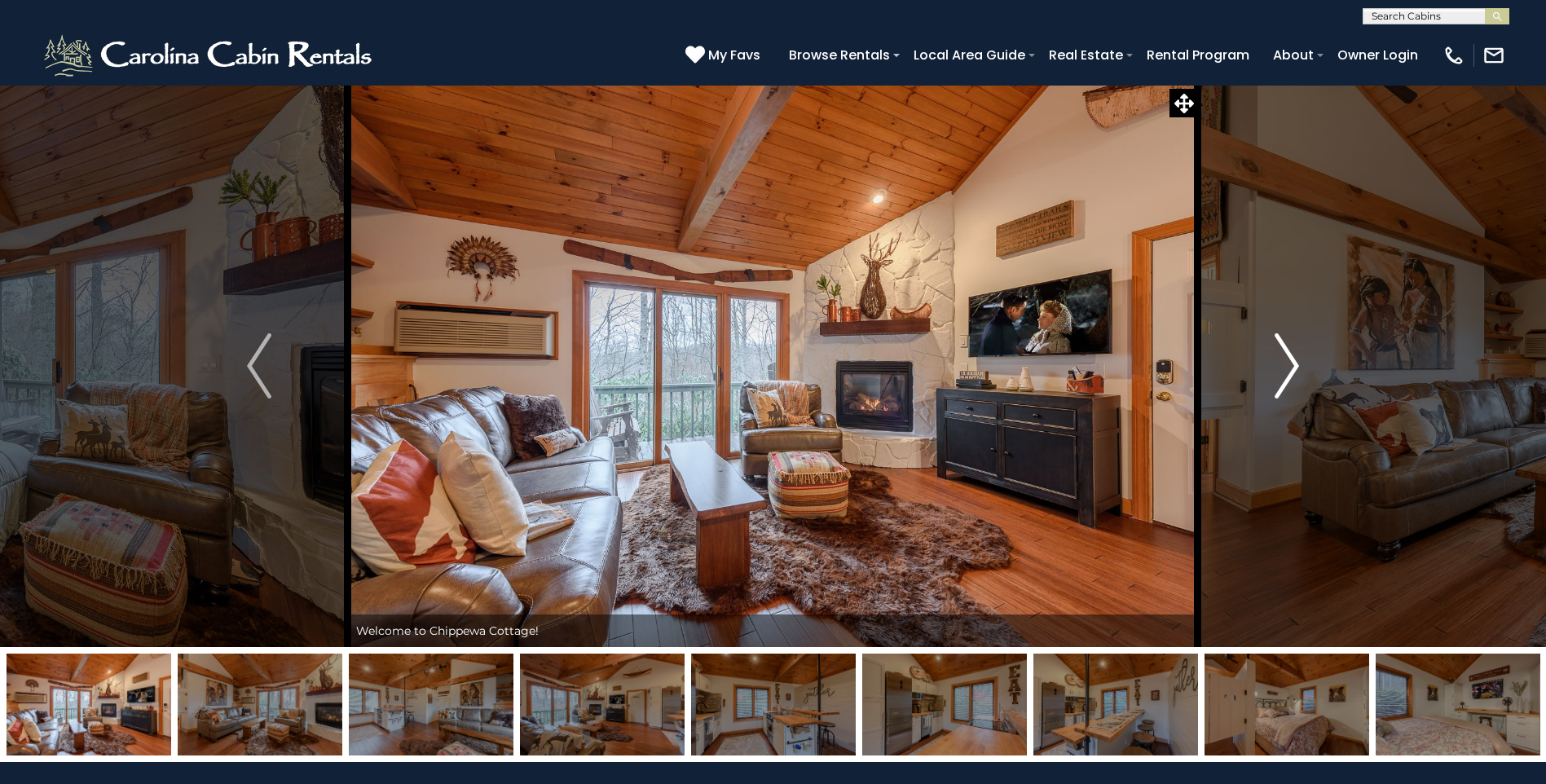
click at [1285, 375] on img "Next" at bounding box center [1286, 366] width 24 height 65
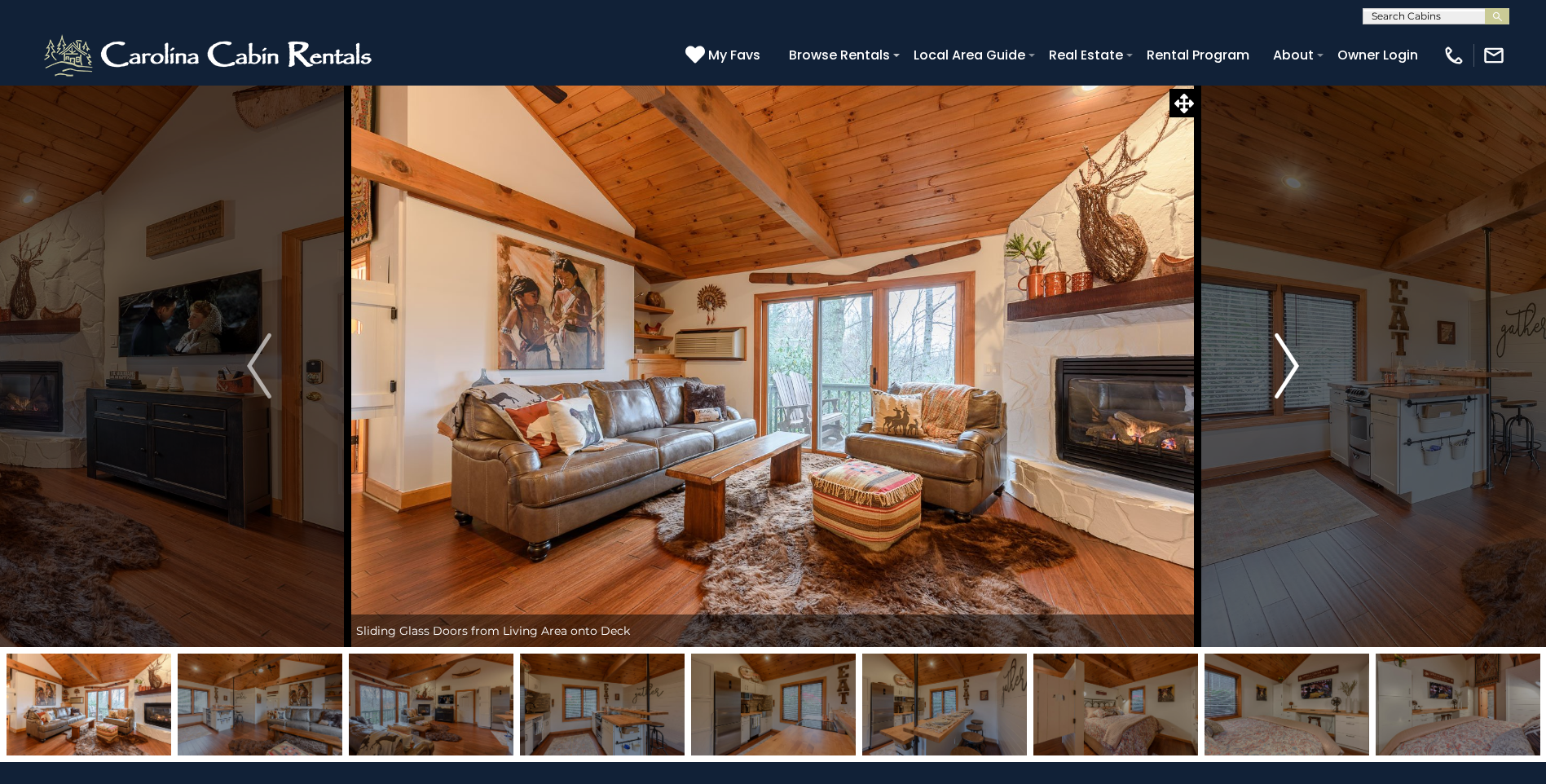
click at [1285, 375] on img "Next" at bounding box center [1286, 366] width 24 height 65
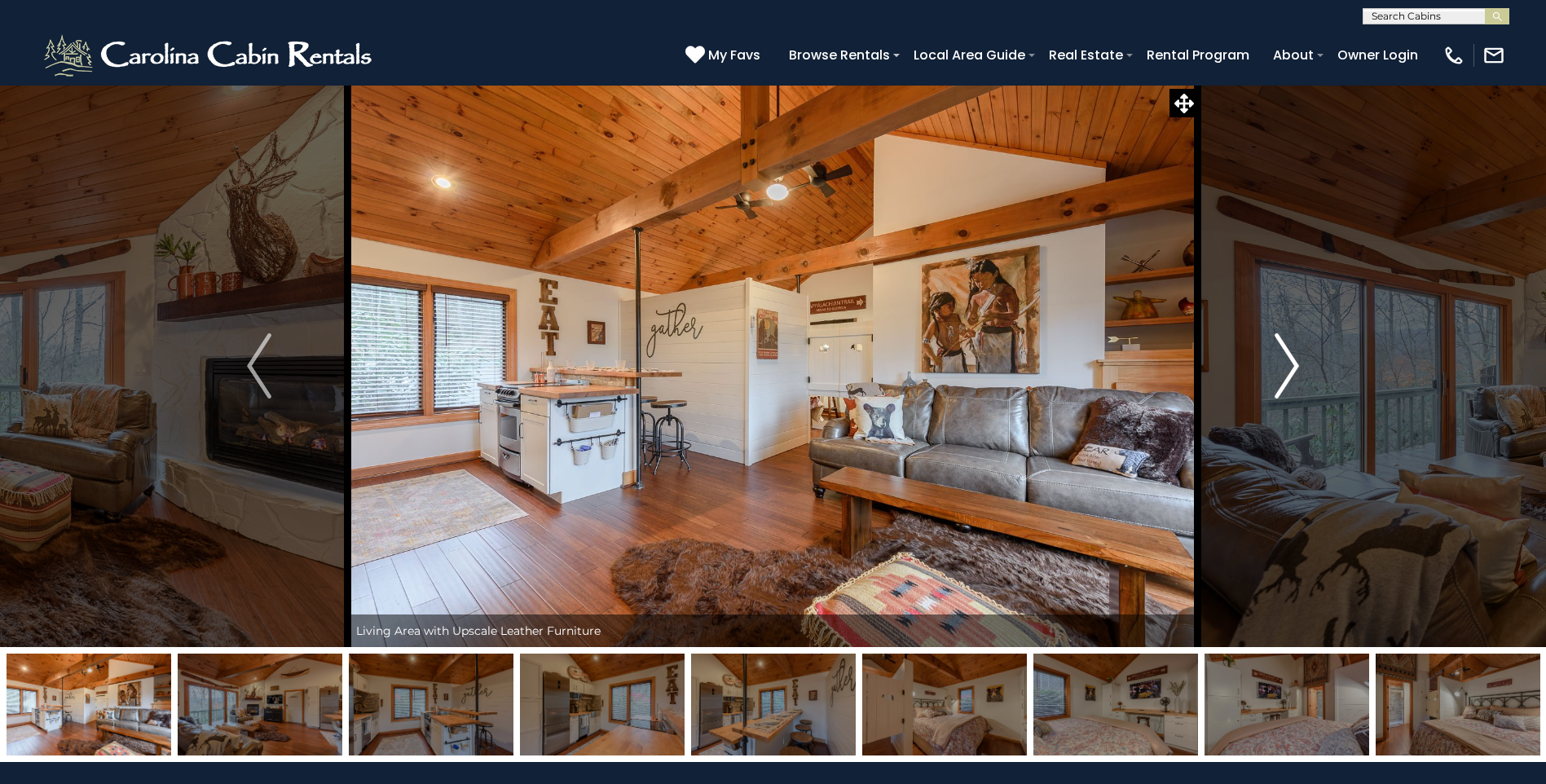
click at [1285, 375] on img "Next" at bounding box center [1286, 366] width 24 height 65
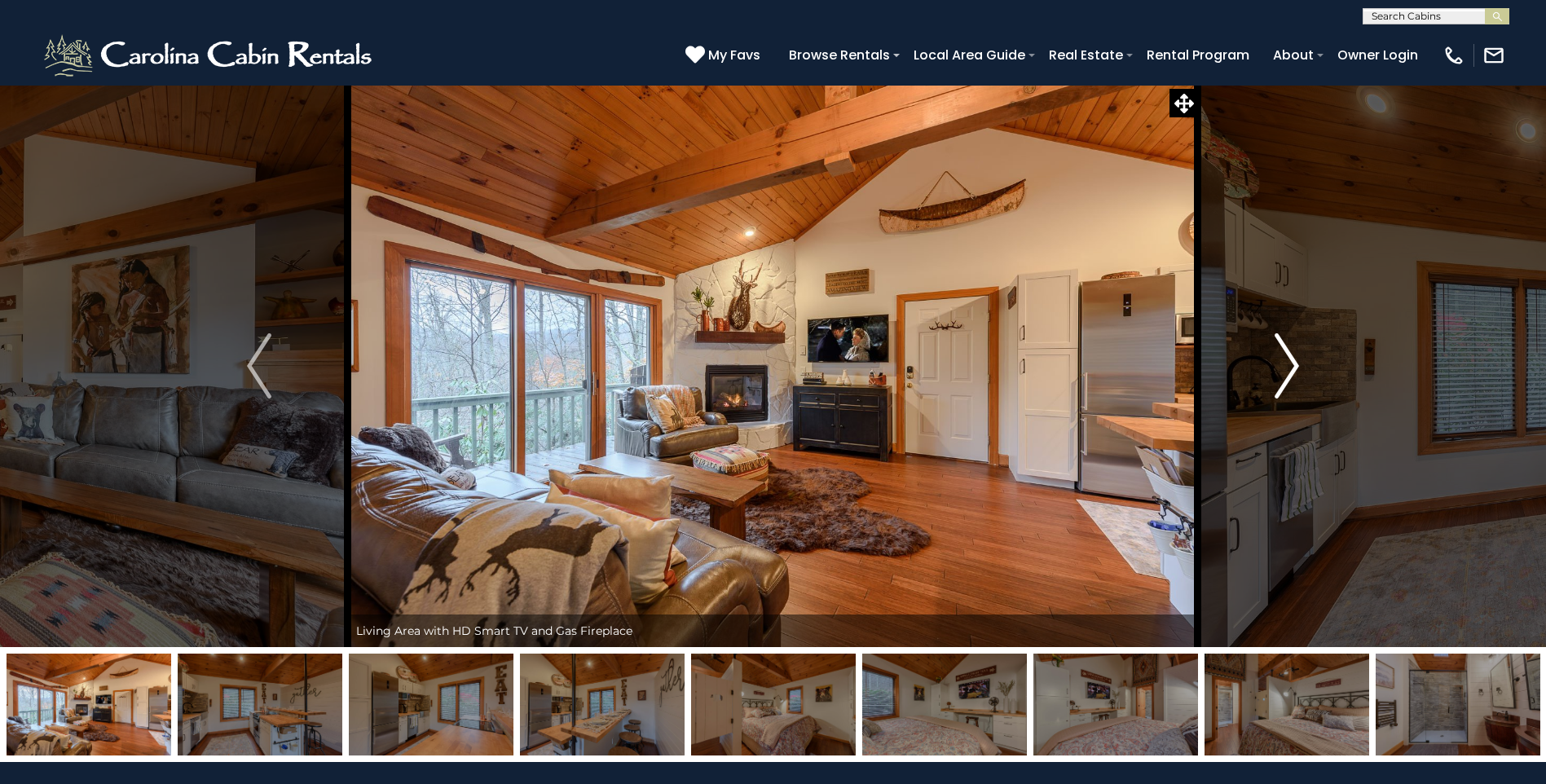
click at [1285, 375] on img "Next" at bounding box center [1286, 366] width 24 height 65
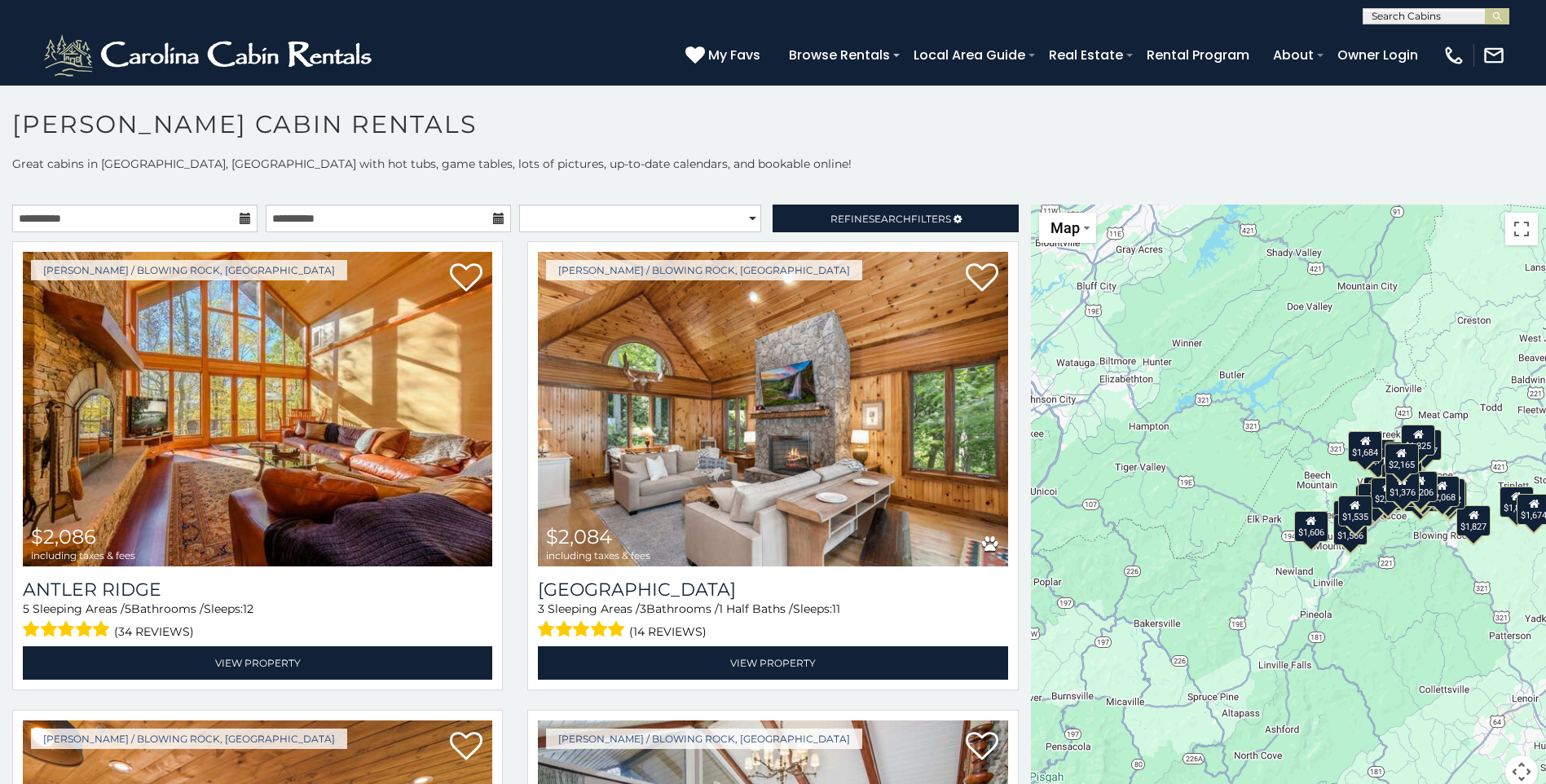
scroll to position [9, 0]
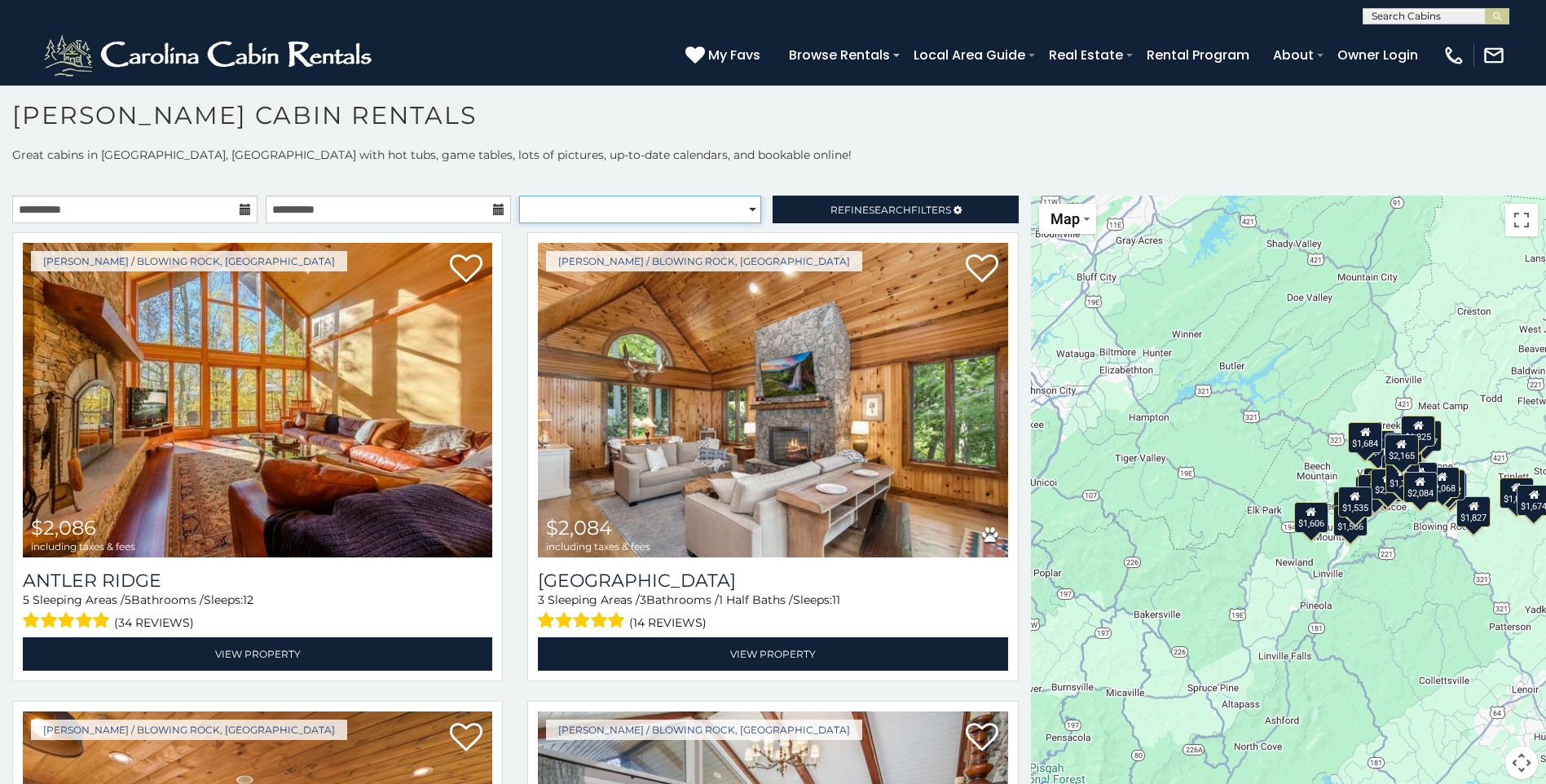
click at [745, 204] on select "**********" at bounding box center [640, 209] width 242 height 28
select select "*********"
click at [519, 195] on select "**********" at bounding box center [640, 209] width 242 height 28
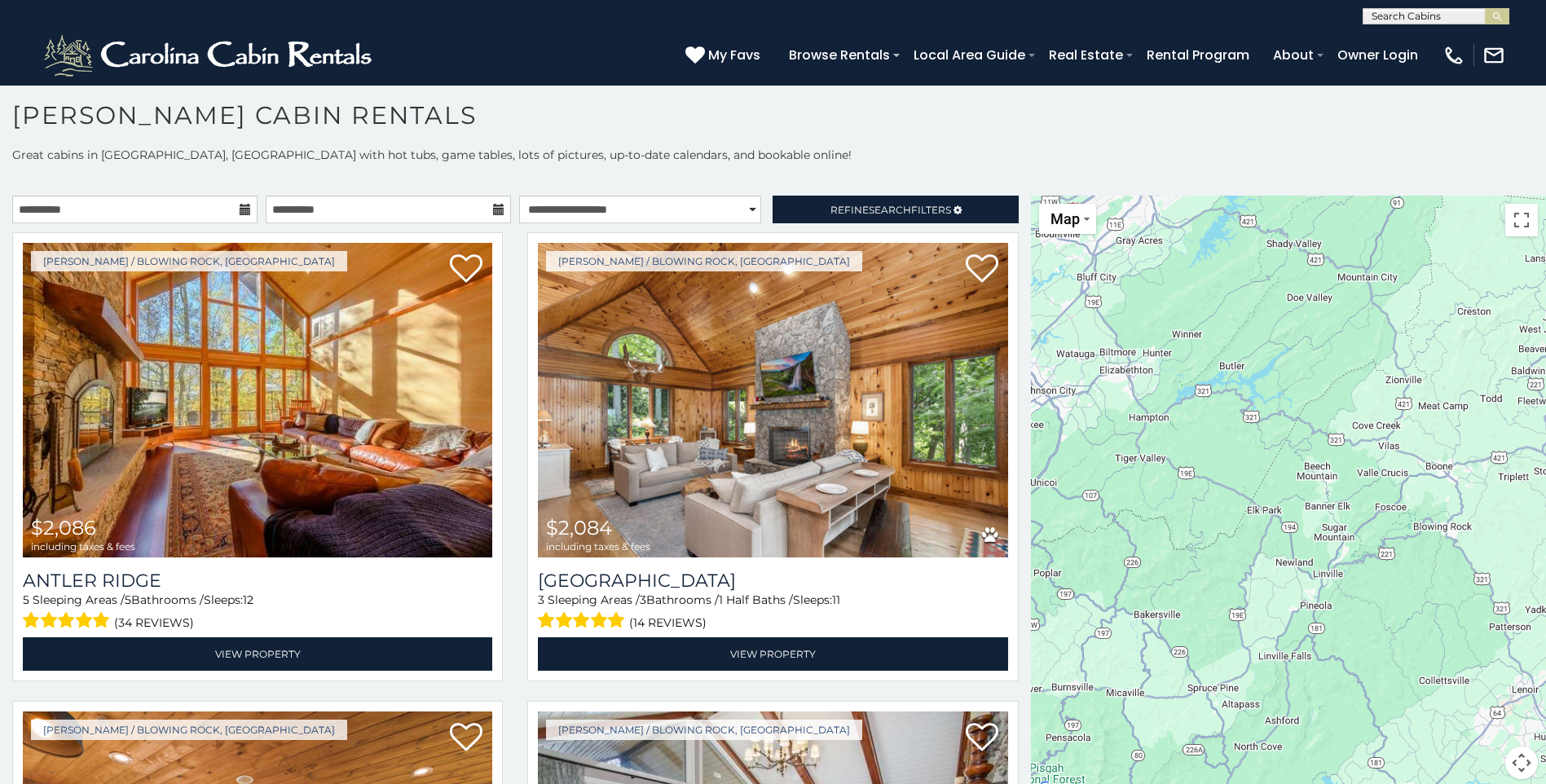
click at [734, 136] on h1 "[PERSON_NAME] Cabin Rentals" at bounding box center [773, 124] width 1546 height 46
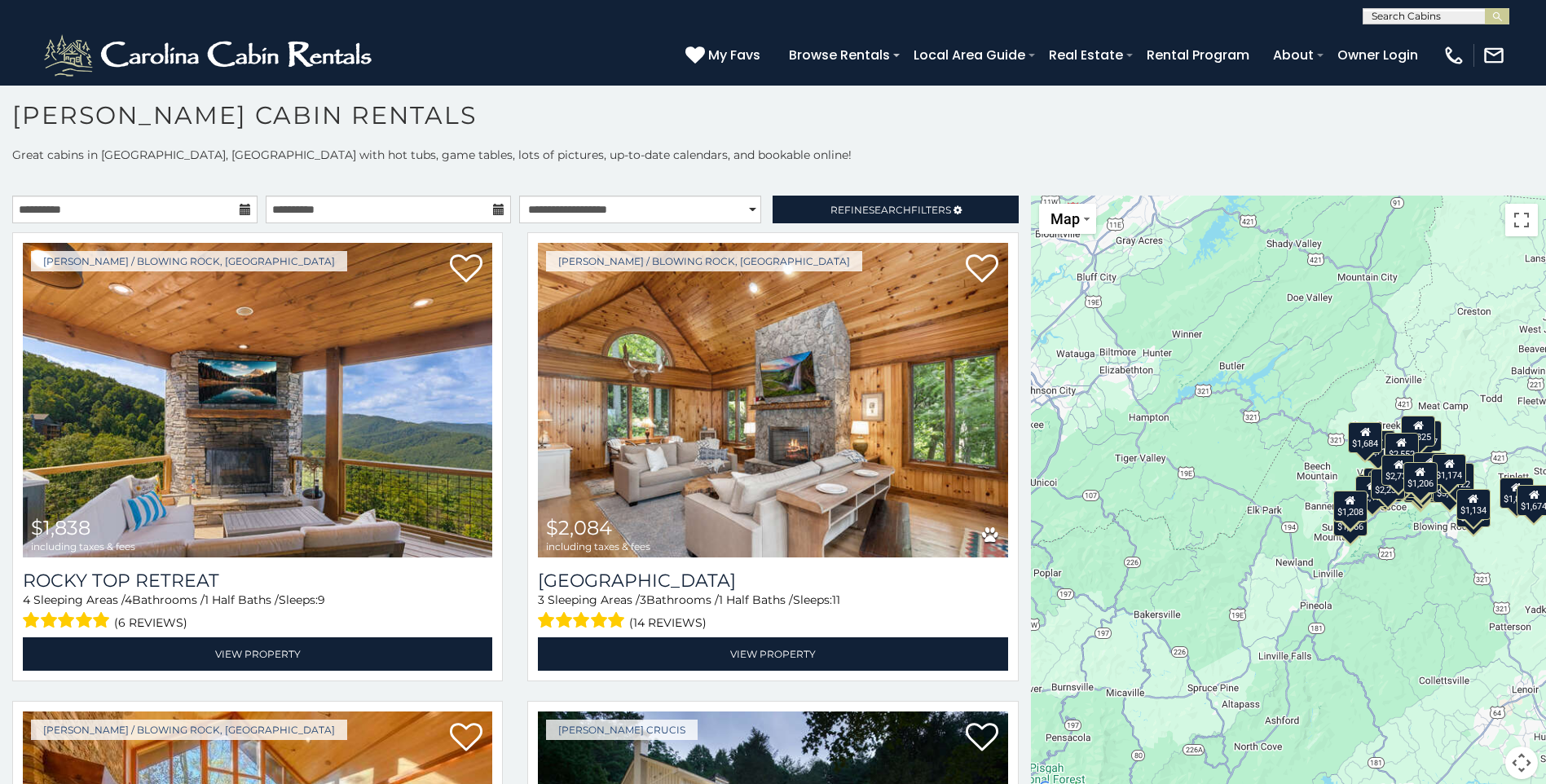
click at [954, 117] on h1 "[PERSON_NAME] Cabin Rentals" at bounding box center [773, 124] width 1546 height 46
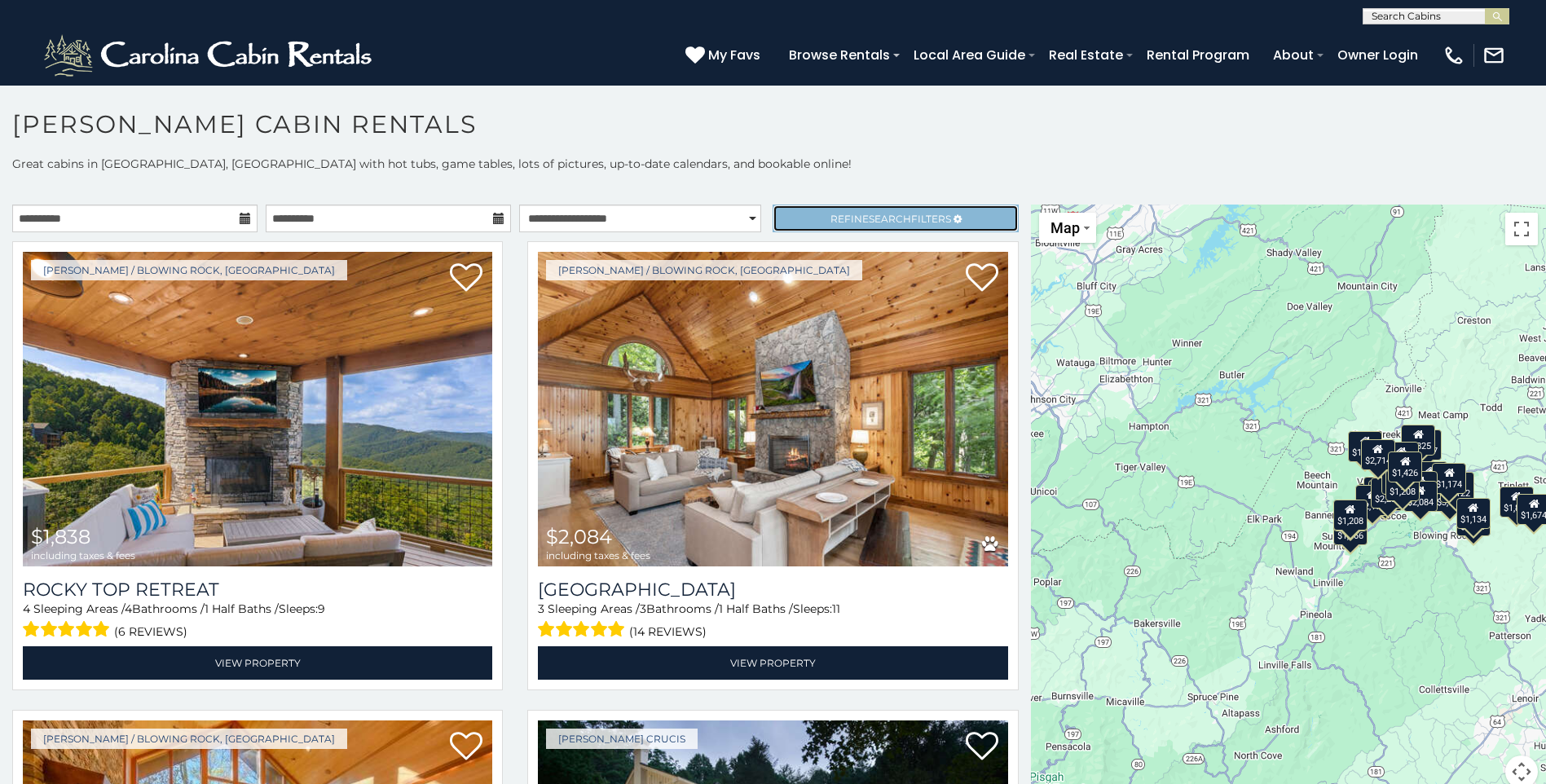
click at [910, 219] on span "Refine Search Filters" at bounding box center [891, 218] width 120 height 12
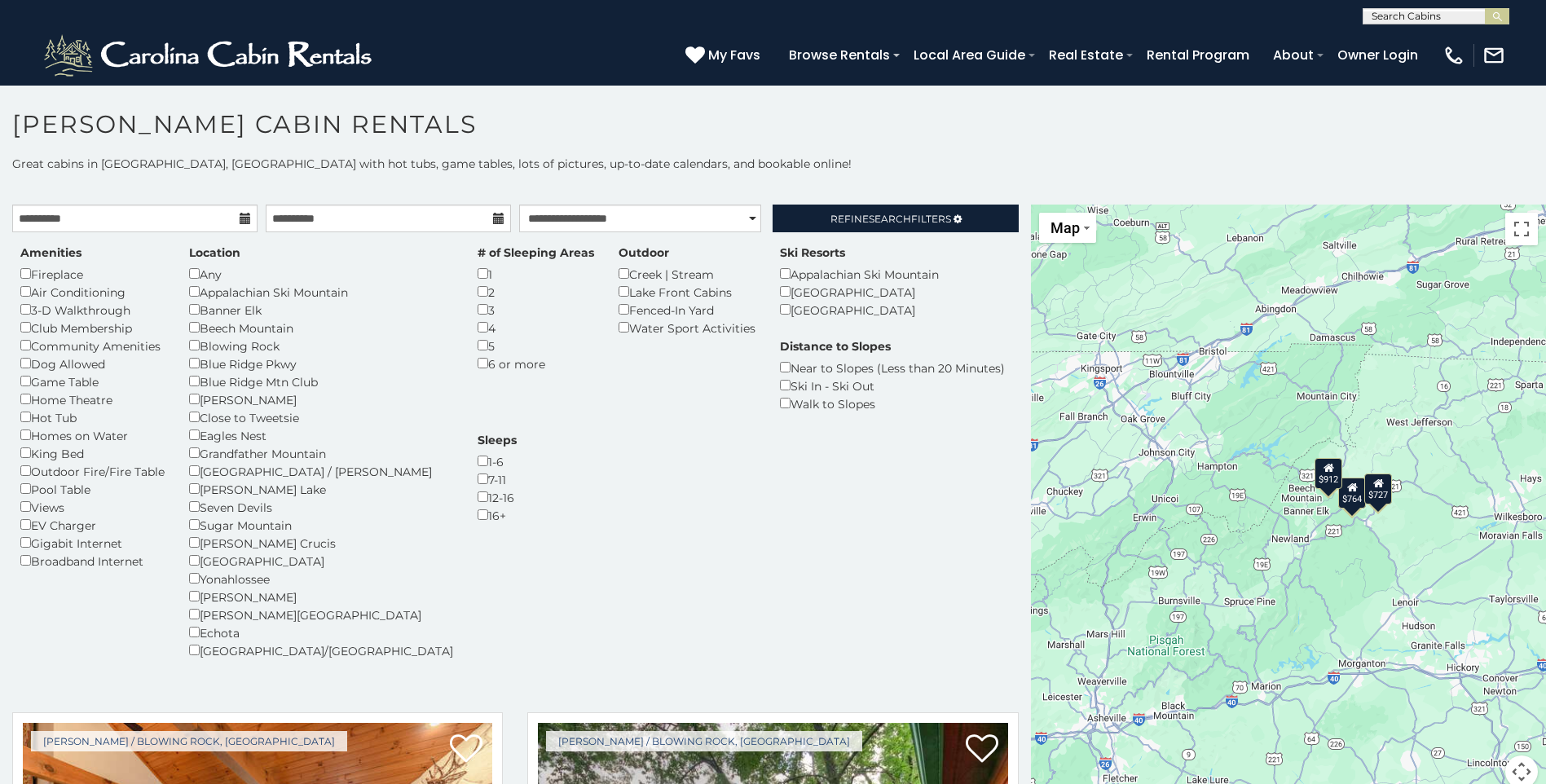
click at [949, 155] on h1 "[PERSON_NAME] Cabin Rentals" at bounding box center [773, 132] width 1546 height 46
click at [950, 152] on h1 "[PERSON_NAME] Cabin Rentals" at bounding box center [773, 132] width 1546 height 46
click at [1102, 147] on h1 "[PERSON_NAME] Cabin Rentals" at bounding box center [773, 132] width 1546 height 46
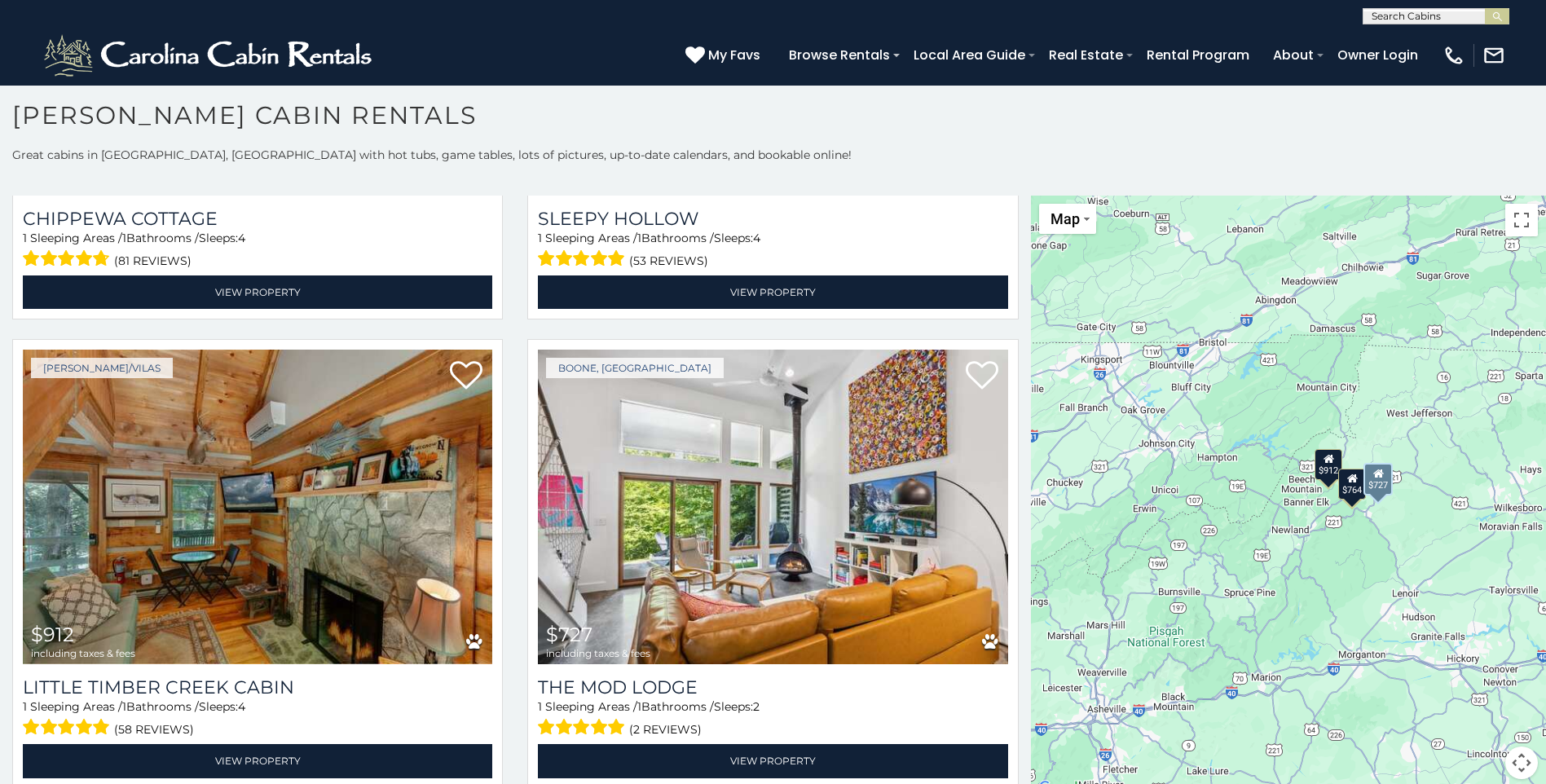
scroll to position [15, 0]
